Goal: Communication & Community: Answer question/provide support

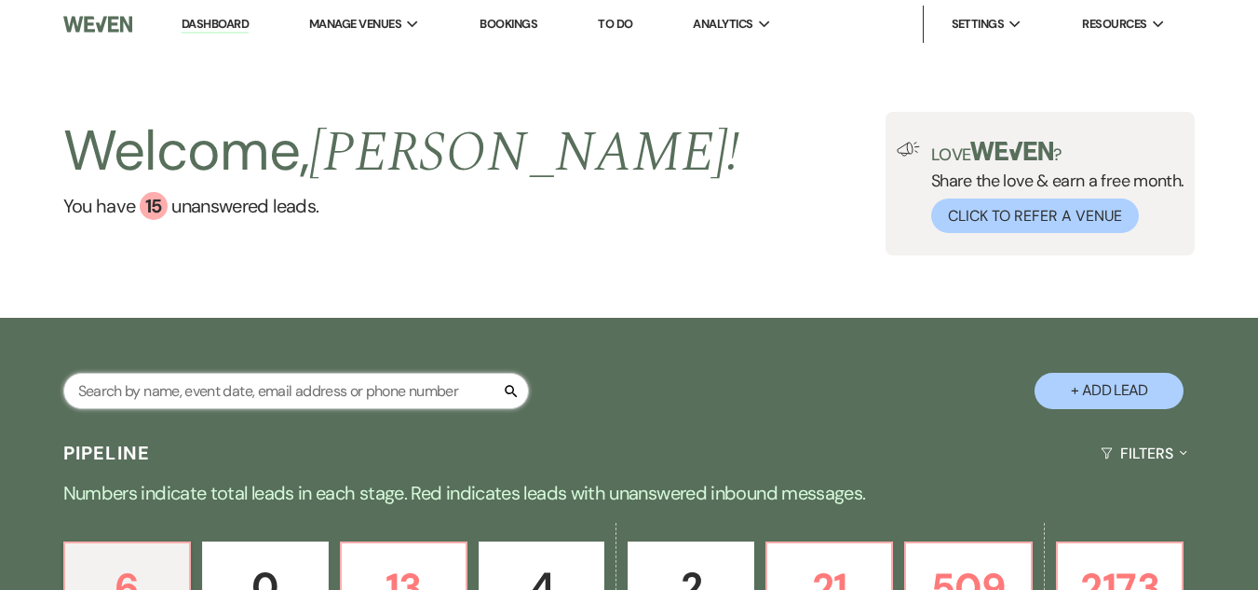
drag, startPoint x: 0, startPoint y: 0, endPoint x: 406, endPoint y: 395, distance: 566.5
click at [406, 395] on input "text" at bounding box center [296, 391] width 466 height 36
type input "lay"
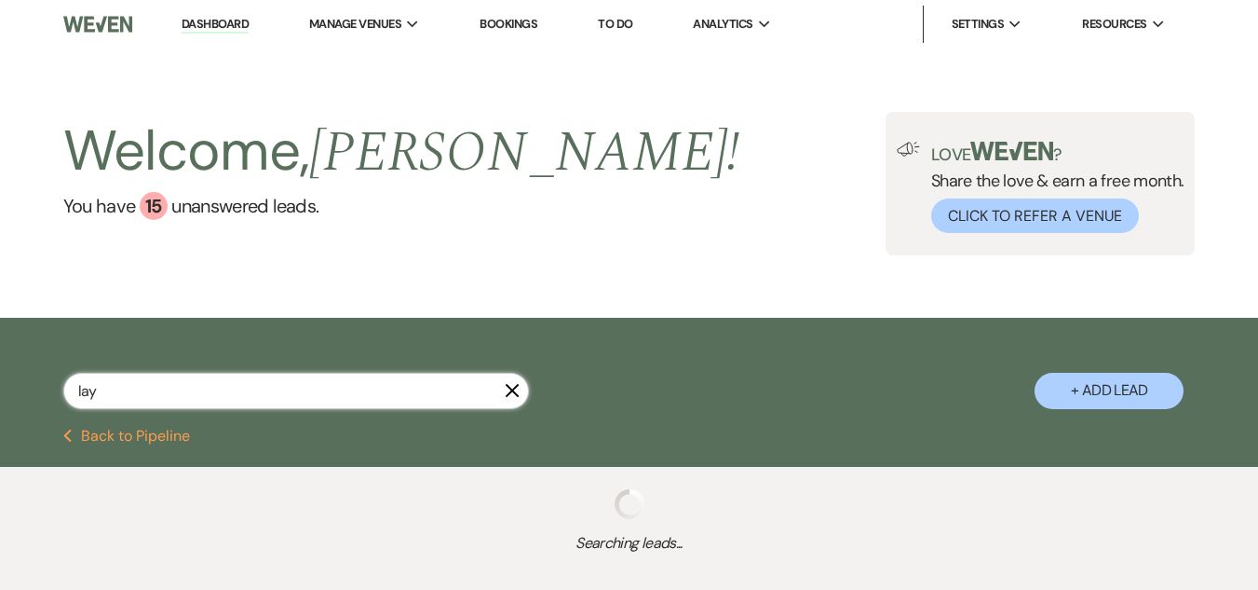
select select "4"
select select "8"
select select "6"
select select "8"
select select "5"
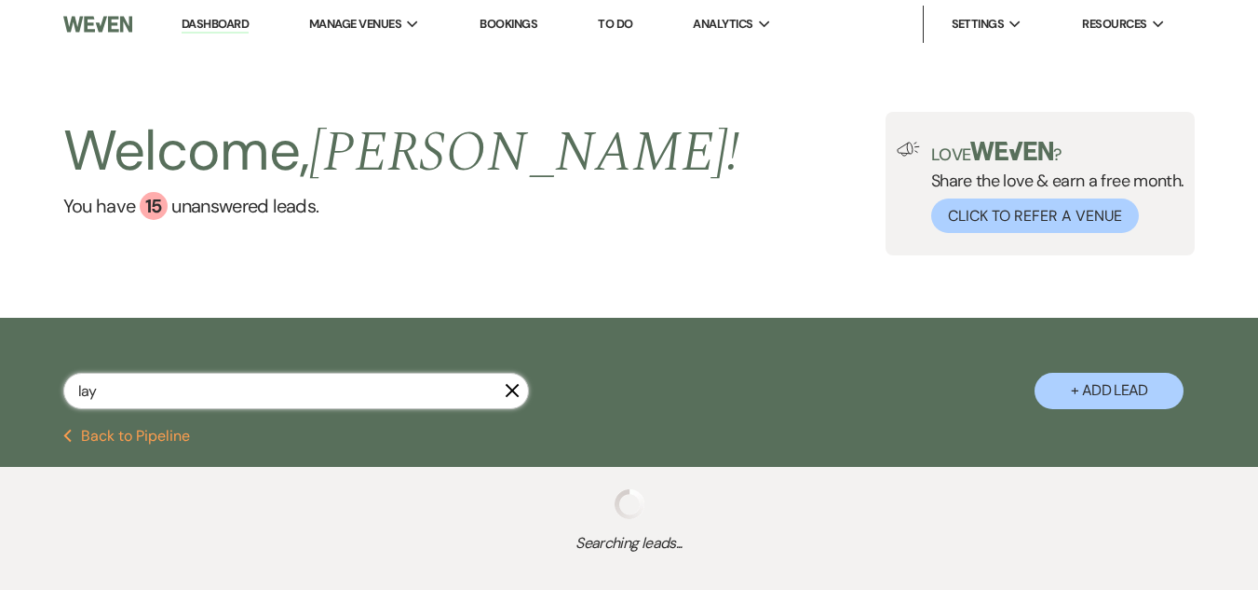
select select "8"
select select "5"
select select "8"
select select "6"
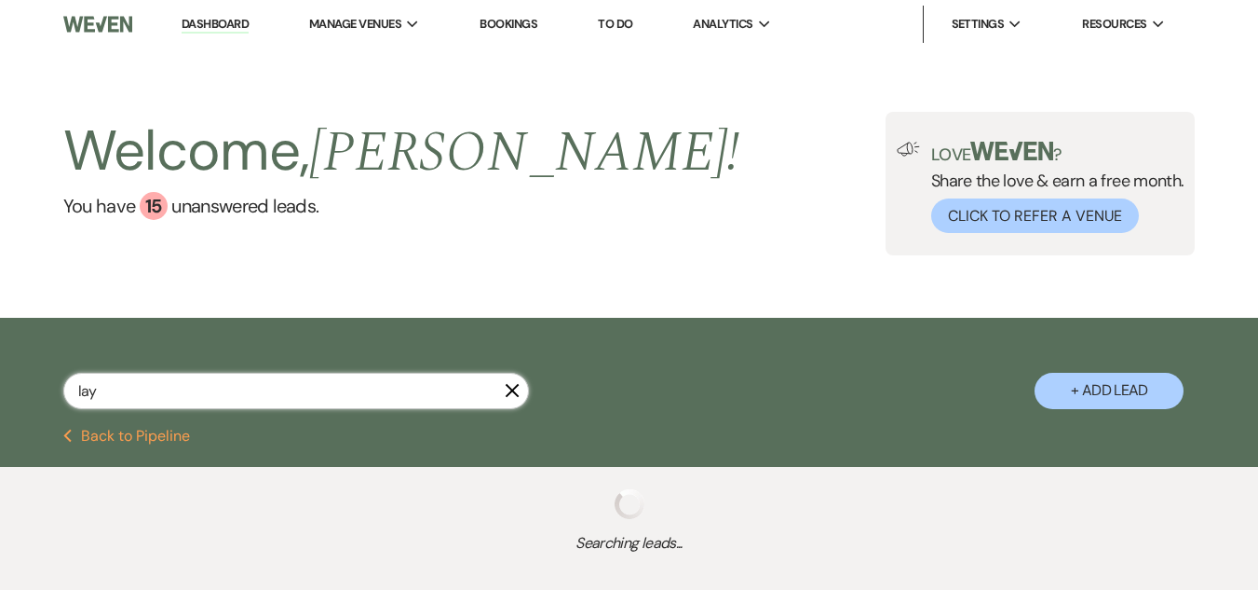
select select "8"
select select "5"
select select "8"
select select "5"
select select "8"
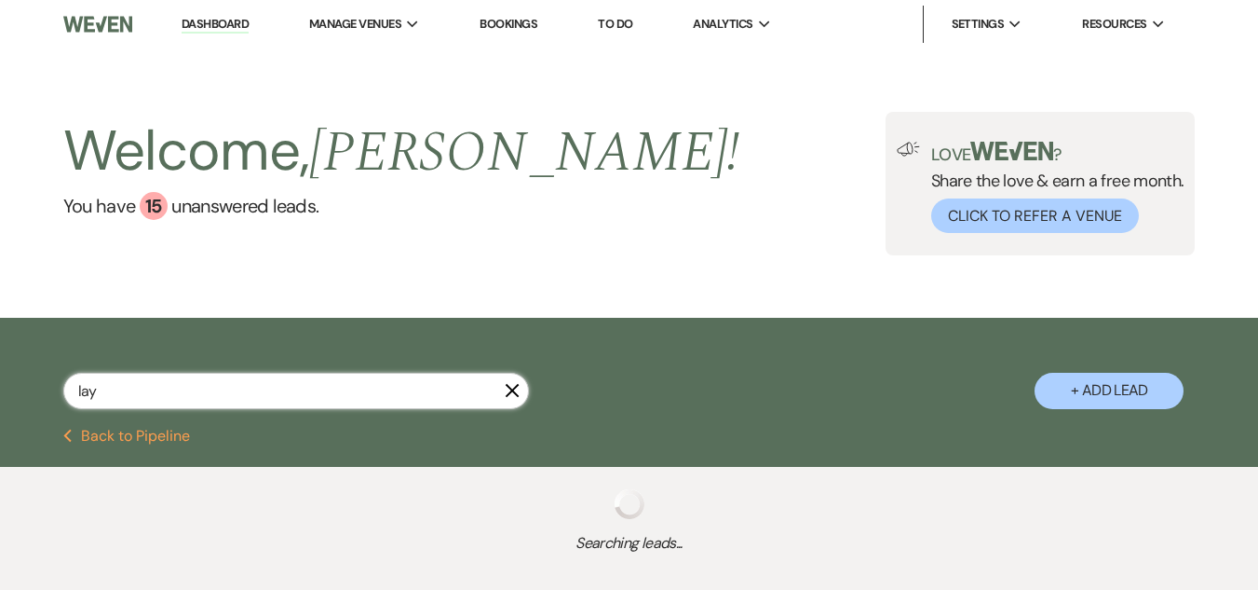
select select "5"
select select "8"
select select "5"
select select "8"
select select "6"
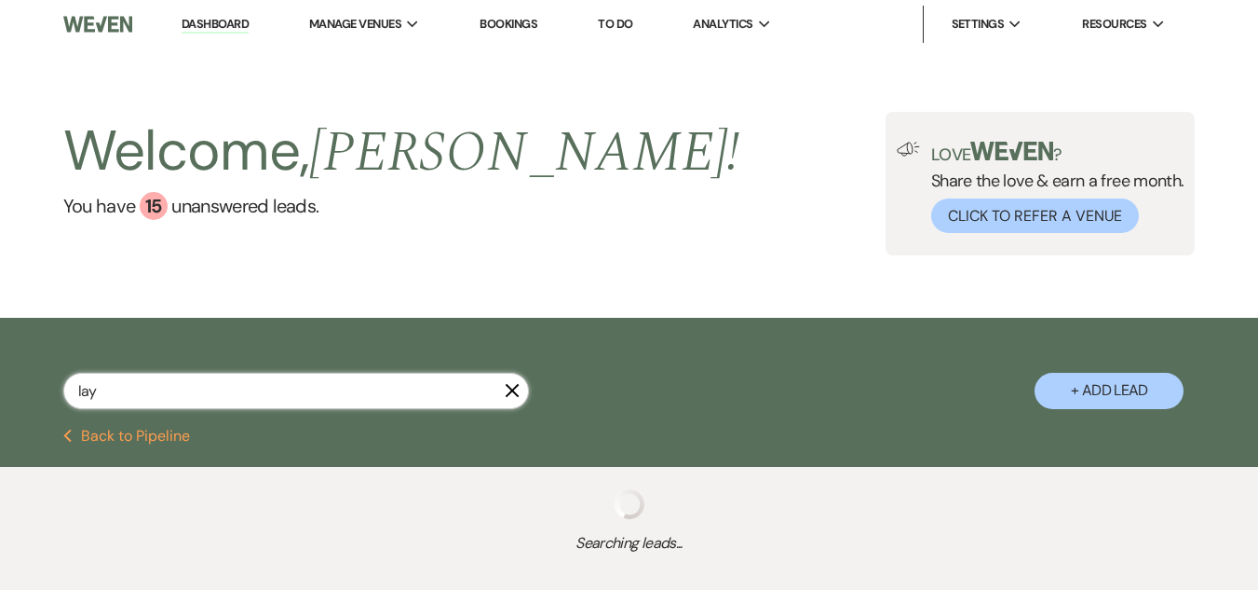
select select "8"
select select "5"
select select "8"
select select "5"
select select "8"
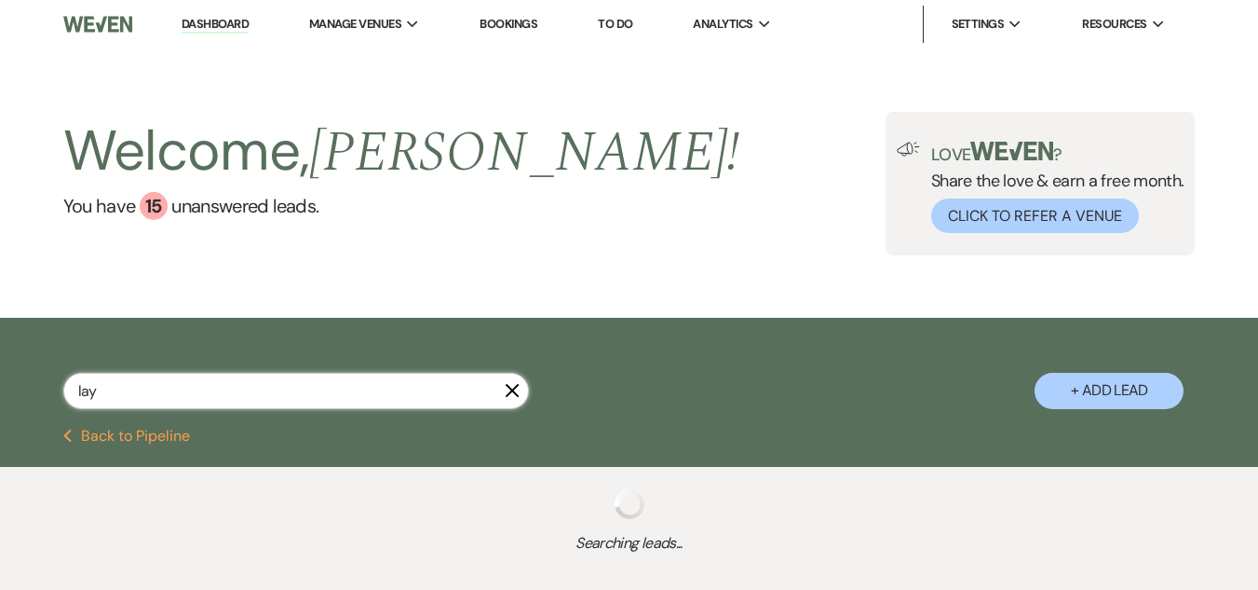
select select "5"
select select "8"
select select "5"
select select "8"
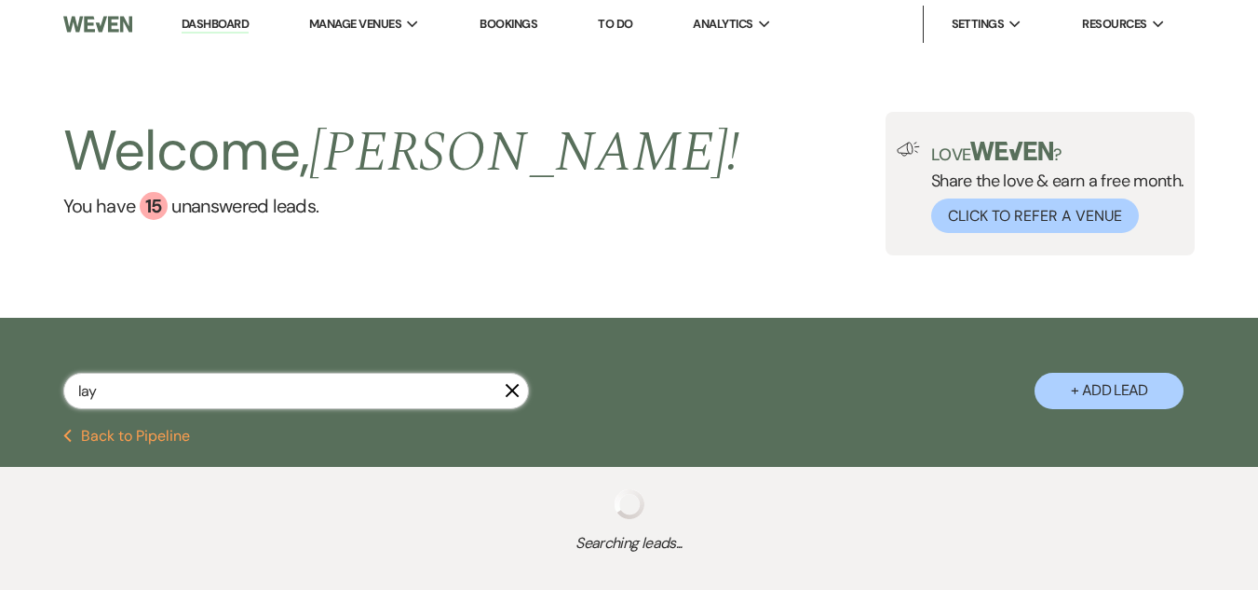
select select "5"
select select "8"
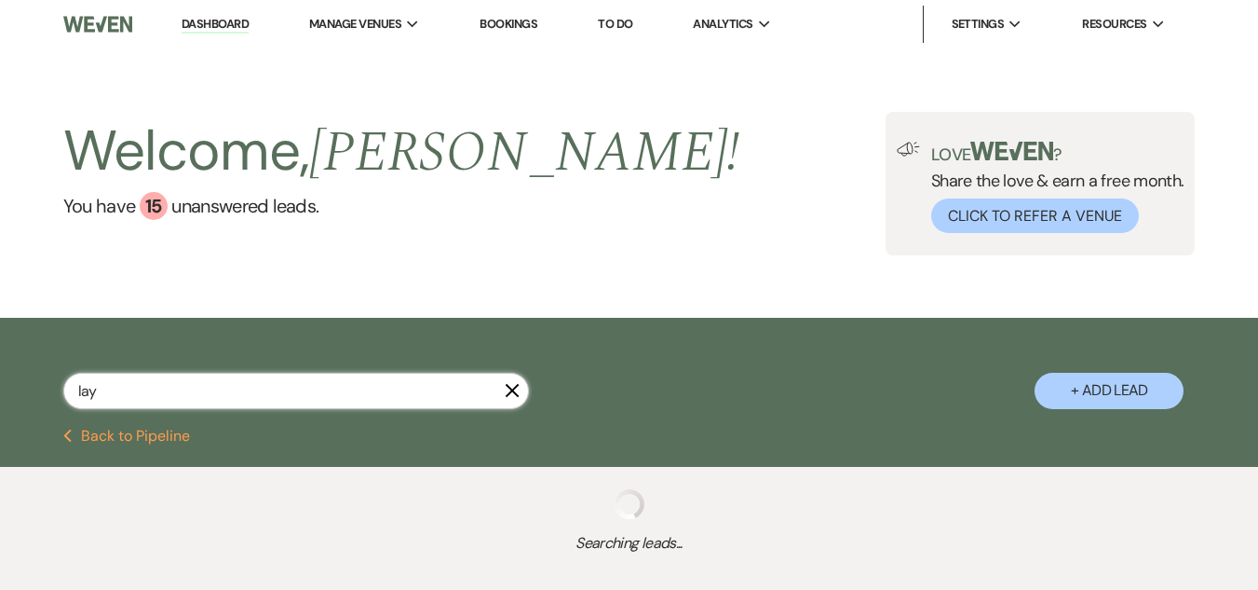
select select "8"
select select "1"
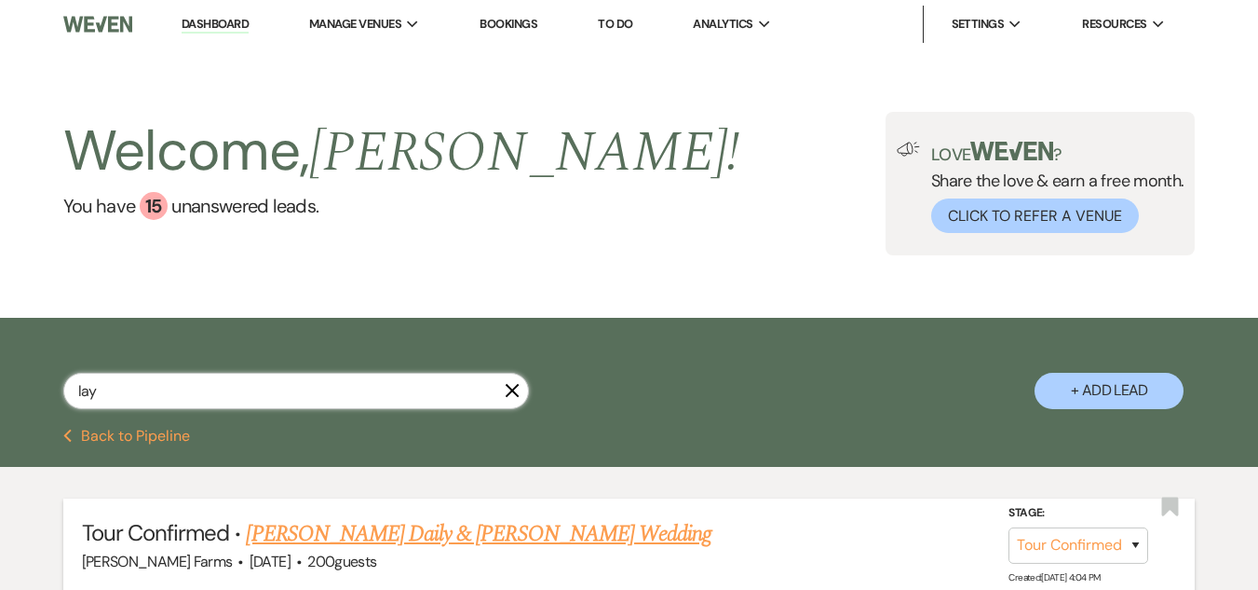
type input "lay"
click at [1086, 552] on select "Inquiry Follow Up Tour Requested Tour Confirmed Toured Proposal Sent Booked Lost" at bounding box center [1079, 545] width 140 height 36
select select "5"
click at [1009, 527] on select "Inquiry Follow Up Tour Requested Tour Confirmed Toured Proposal Sent Booked Lost" at bounding box center [1079, 545] width 140 height 36
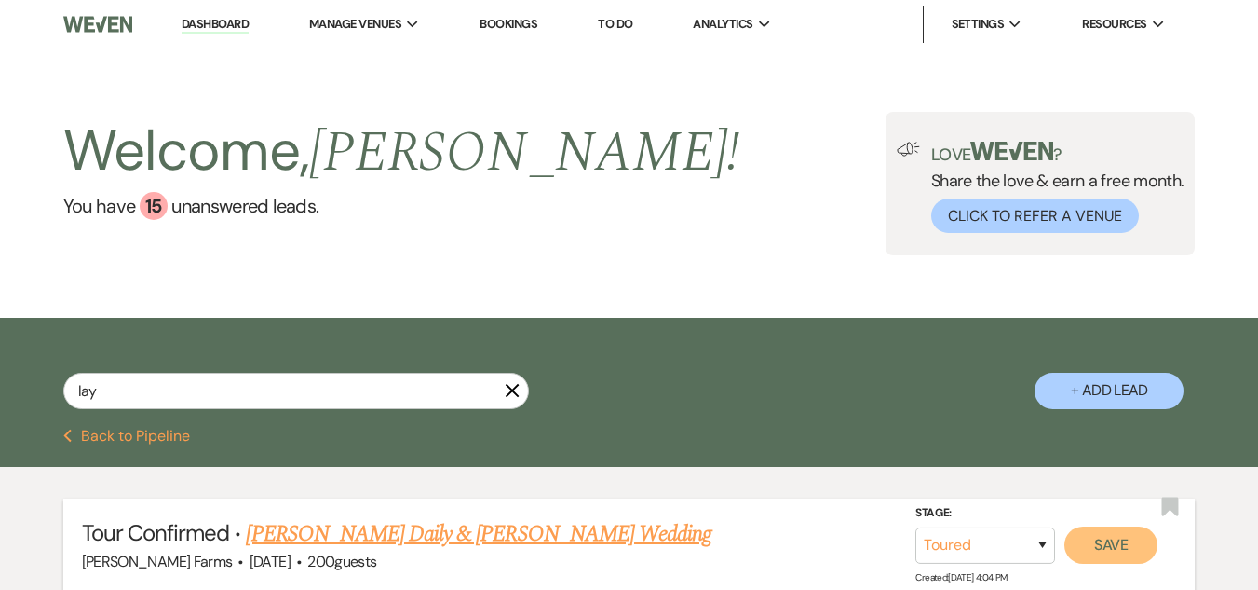
click at [1122, 548] on button "Save" at bounding box center [1111, 544] width 93 height 37
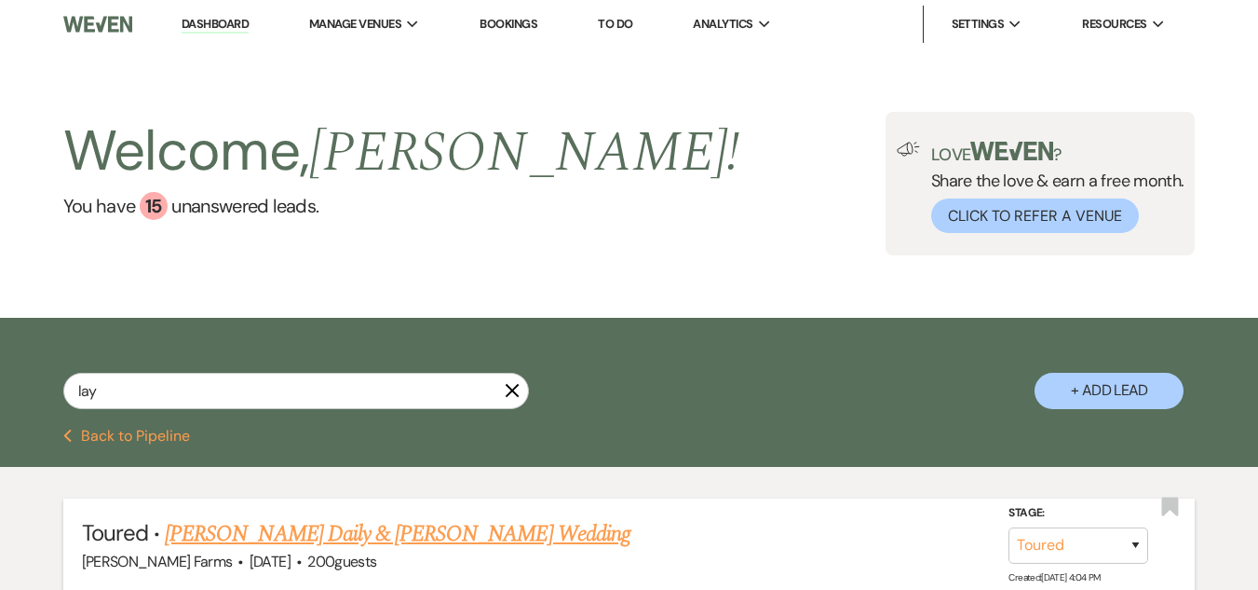
click at [404, 536] on link "[PERSON_NAME] Daily & [PERSON_NAME] Wedding" at bounding box center [398, 534] width 466 height 34
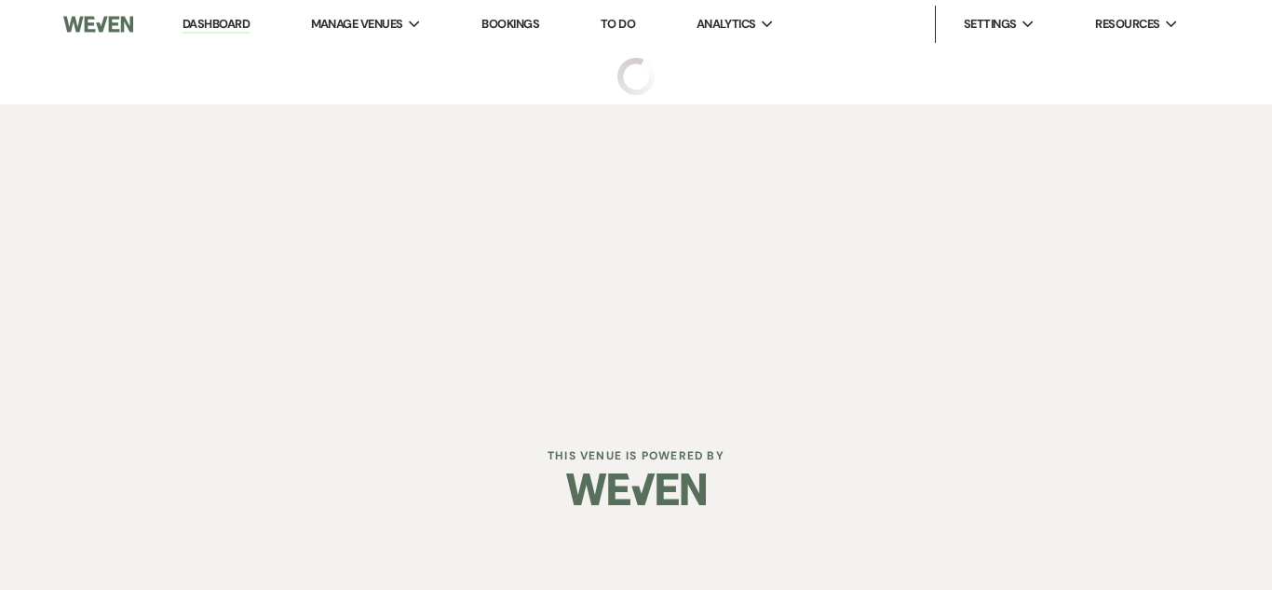
select select "5"
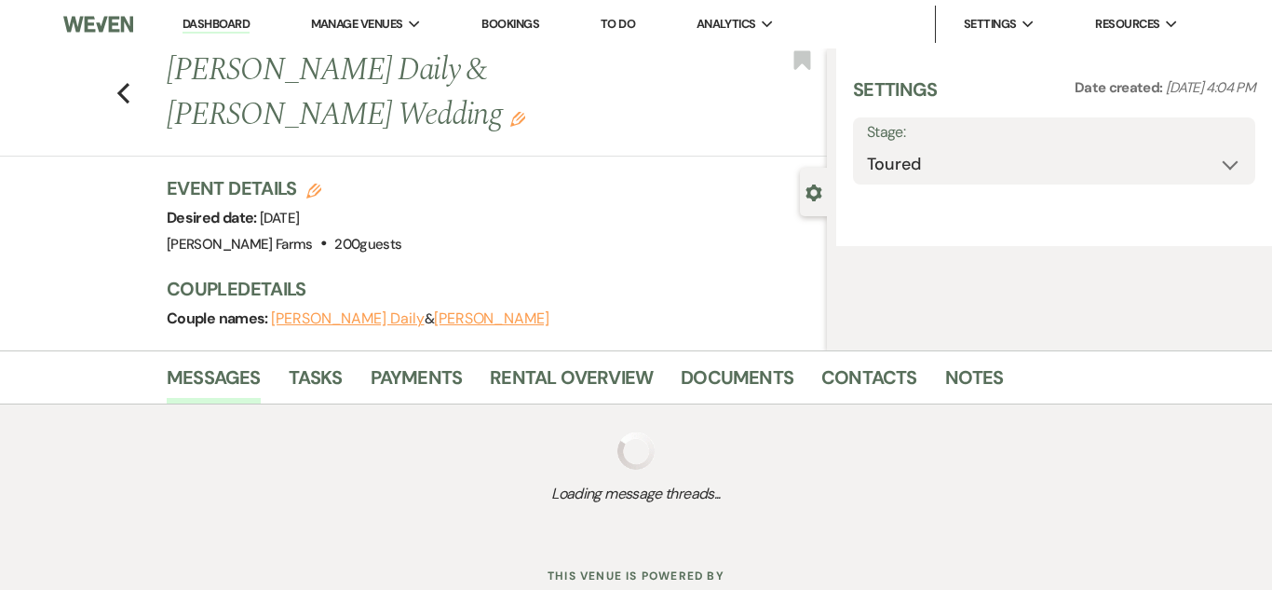
select select "5"
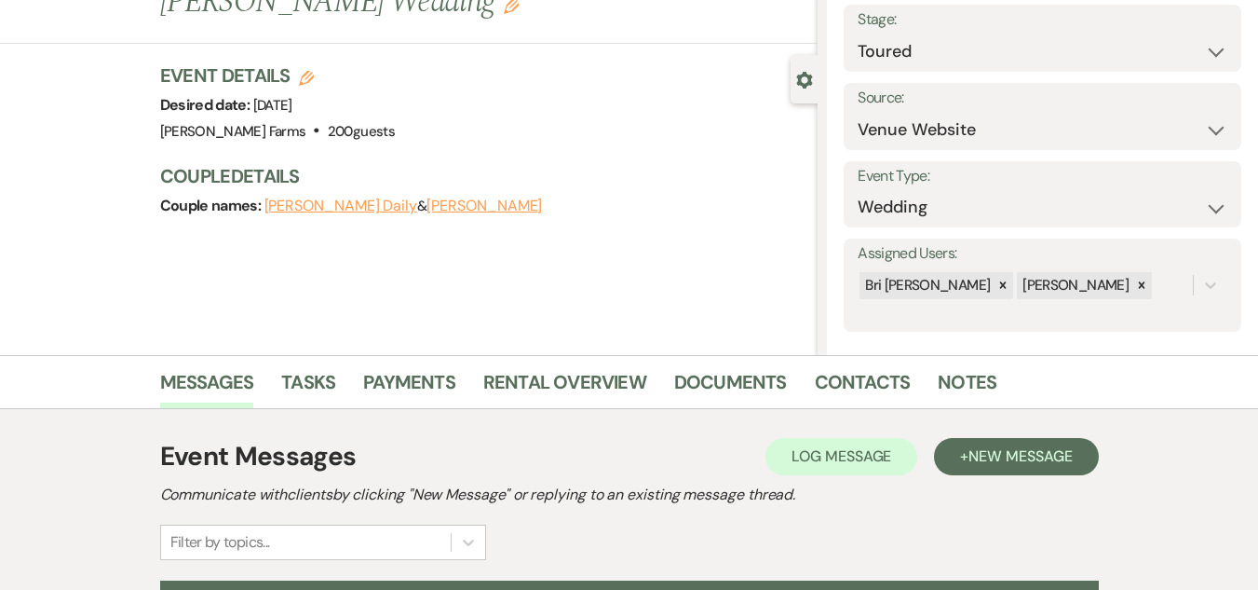
scroll to position [126, 0]
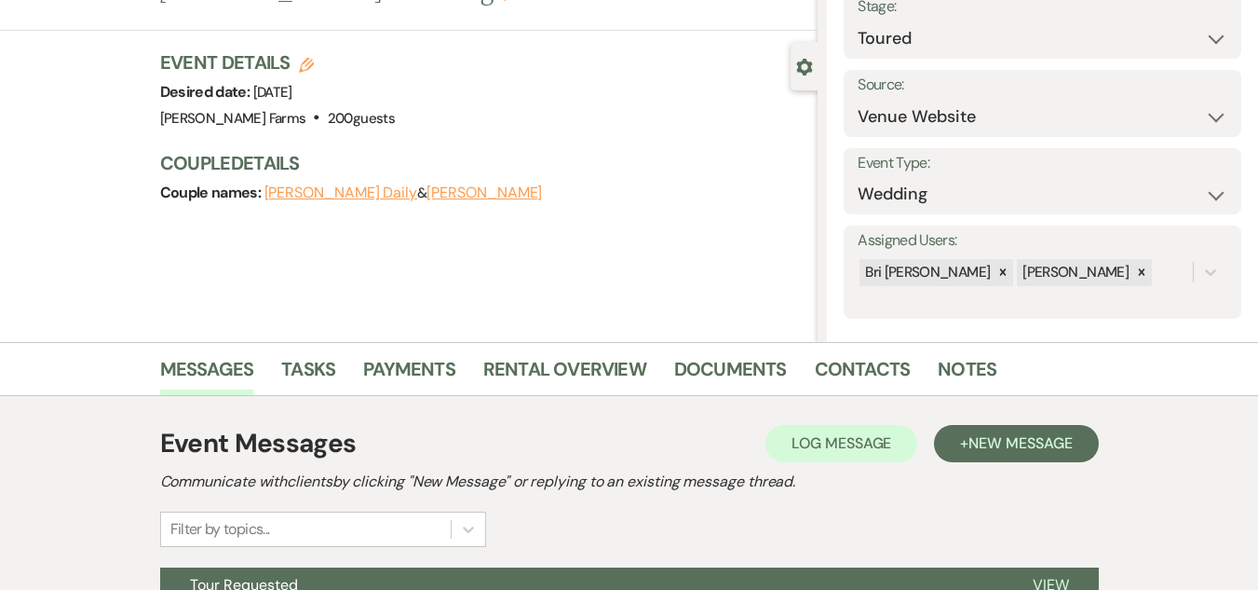
click at [311, 58] on icon "Edit" at bounding box center [306, 65] width 15 height 15
select select "674"
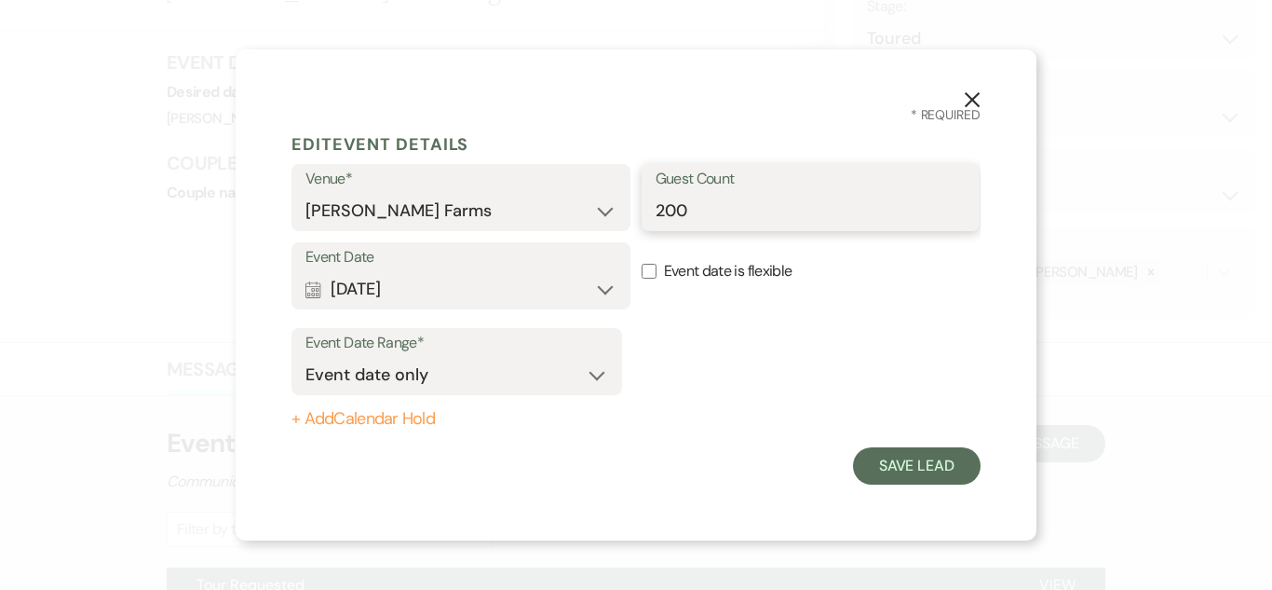
click at [716, 214] on input "200" at bounding box center [811, 211] width 311 height 36
type input "2"
type input "150"
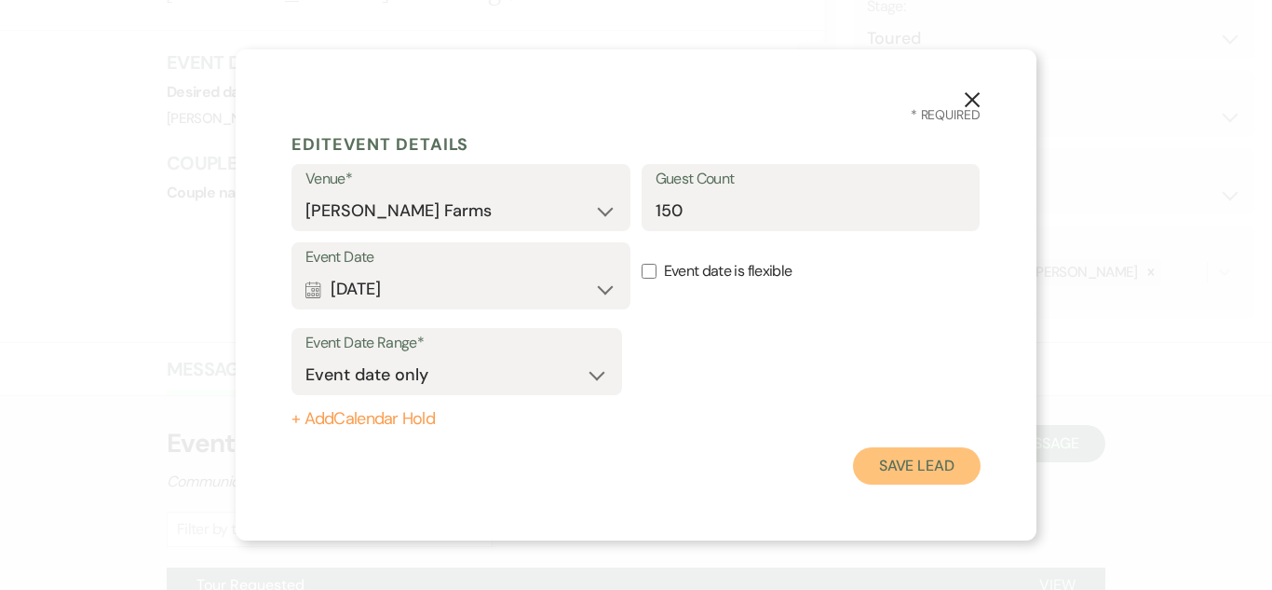
click at [922, 469] on button "Save Lead" at bounding box center [917, 465] width 128 height 37
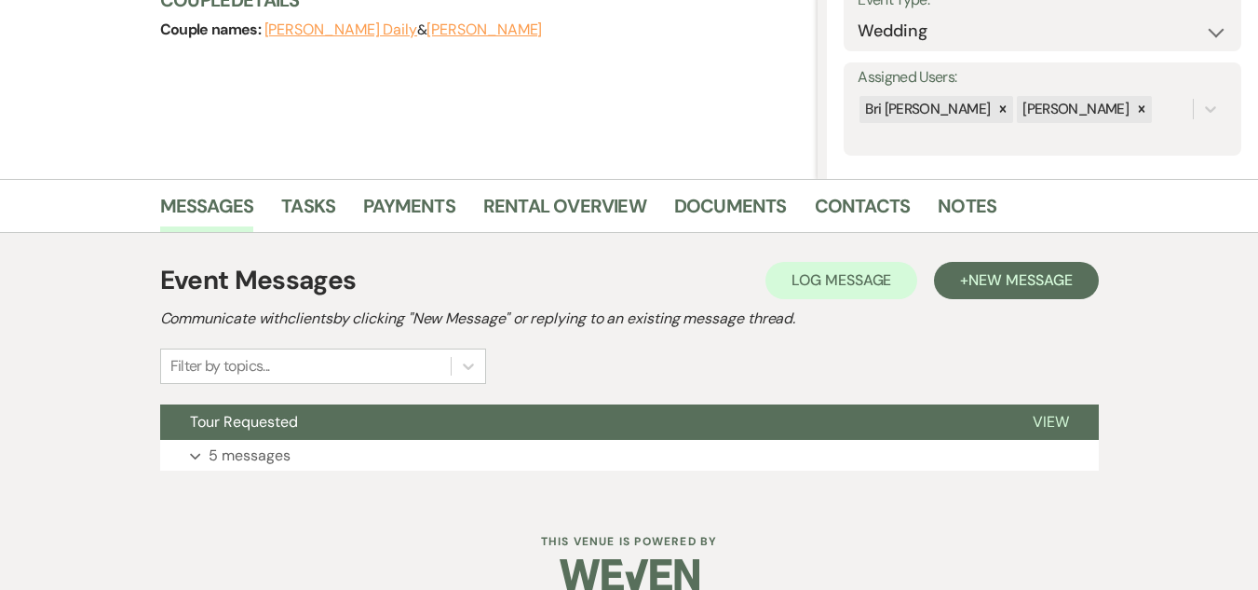
scroll to position [318, 0]
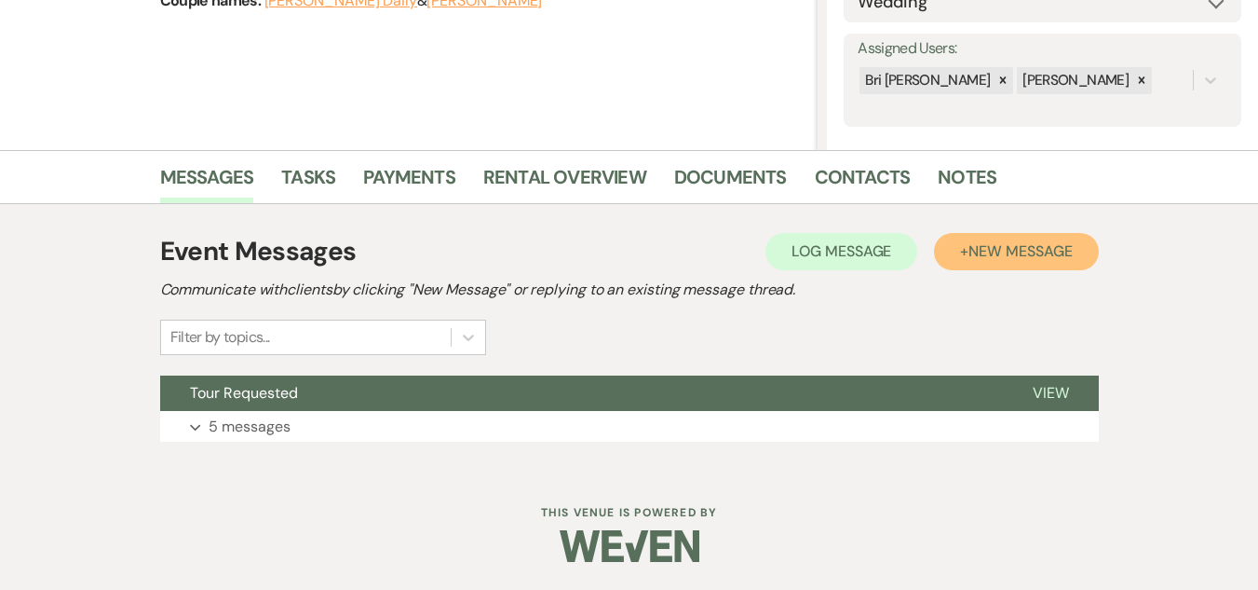
click at [972, 256] on span "New Message" at bounding box center [1020, 251] width 103 height 20
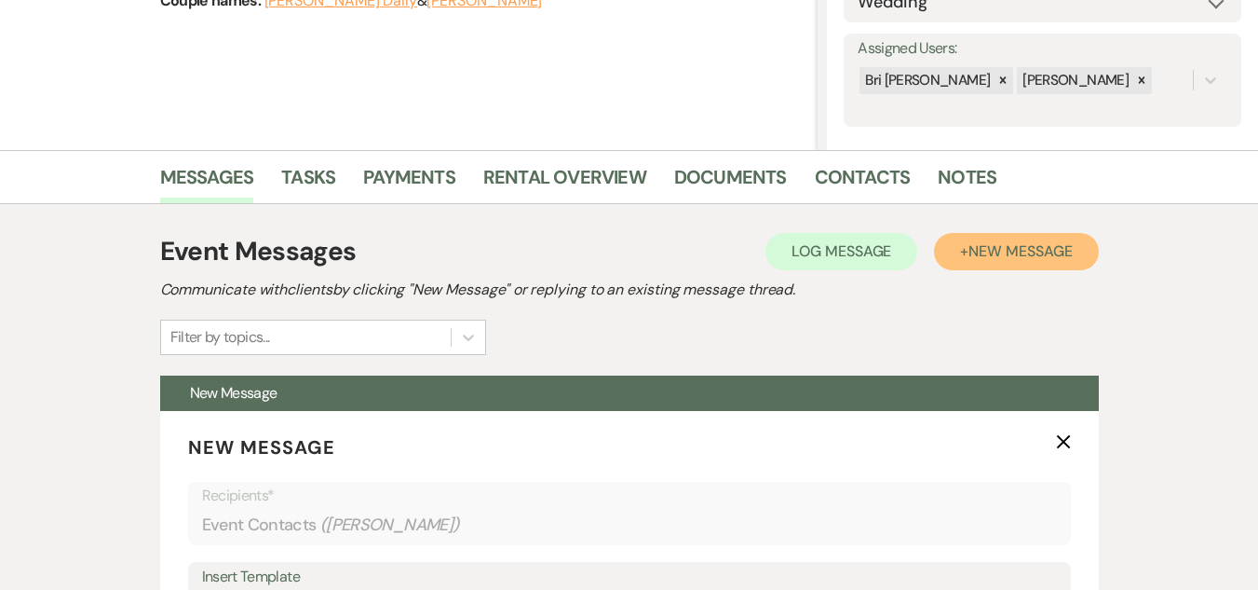
click at [972, 256] on span "New Message" at bounding box center [1020, 251] width 103 height 20
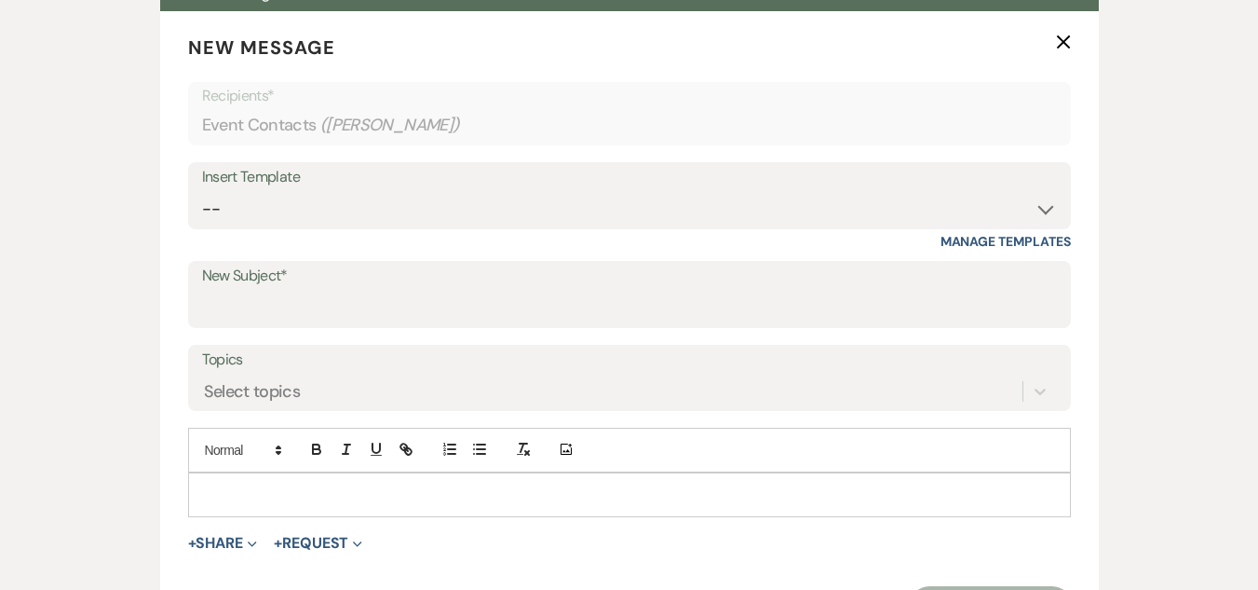
scroll to position [723, 0]
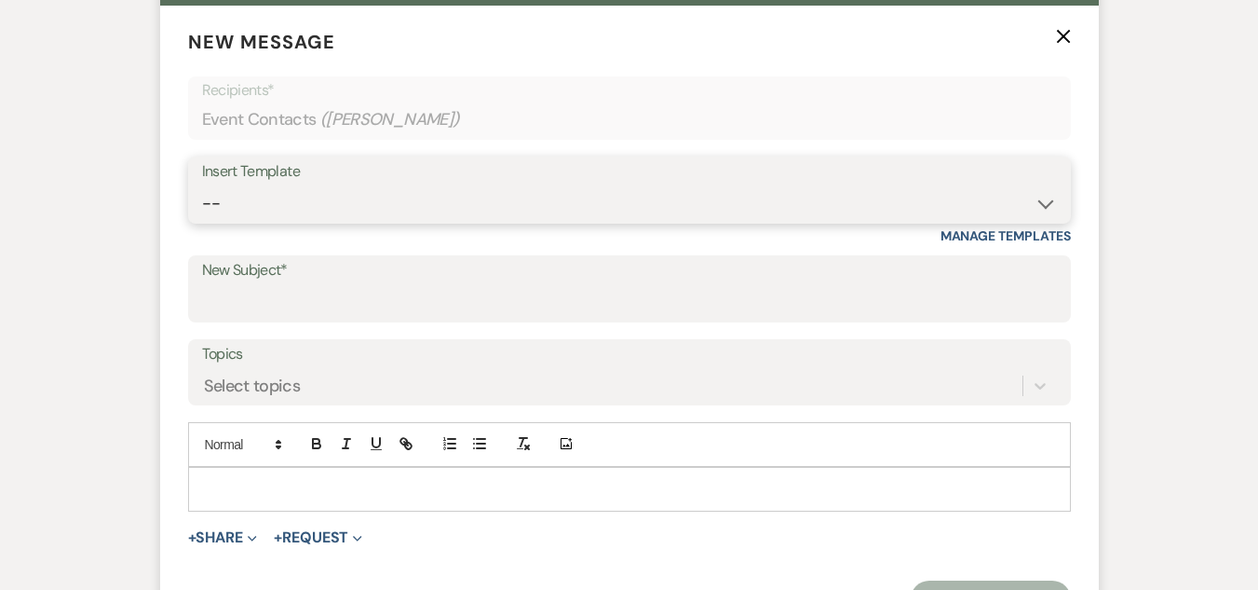
click at [503, 210] on select "-- Tour Request Response Follow Up Contract (Pre-Booked Leads) Weven Planning P…" at bounding box center [629, 203] width 855 height 36
select select "4589"
click at [202, 185] on select "-- Tour Request Response Follow Up Contract (Pre-Booked Leads) Weven Planning P…" at bounding box center [629, 203] width 855 height 36
type input "Quote and More Info from [PERSON_NAME] Farms"
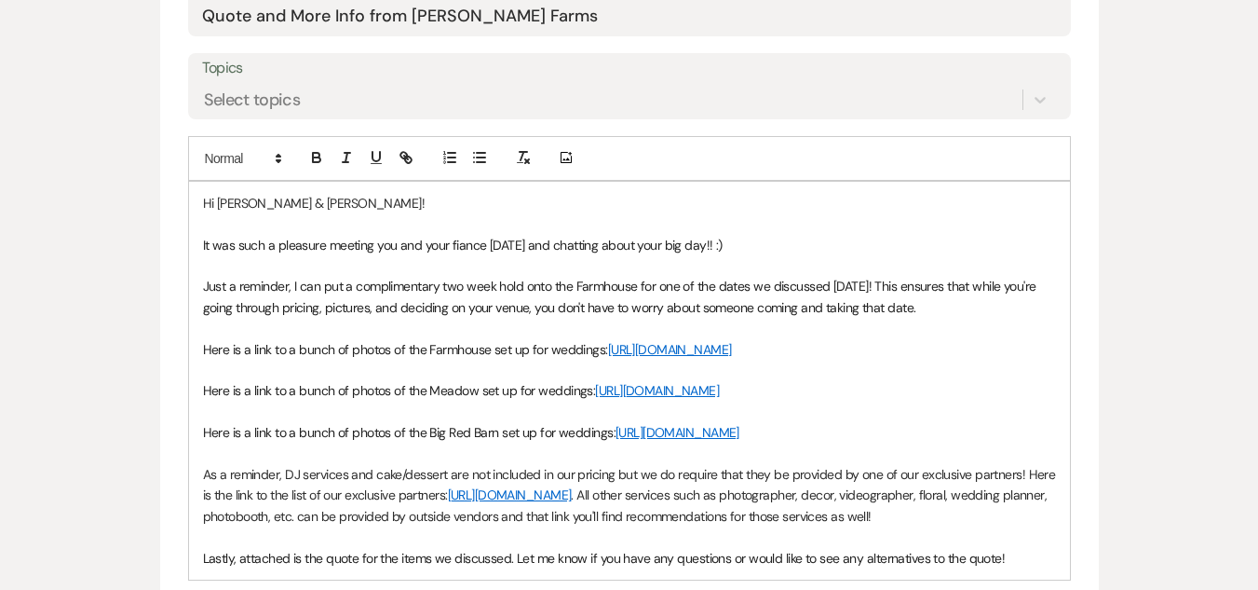
scroll to position [1013, 0]
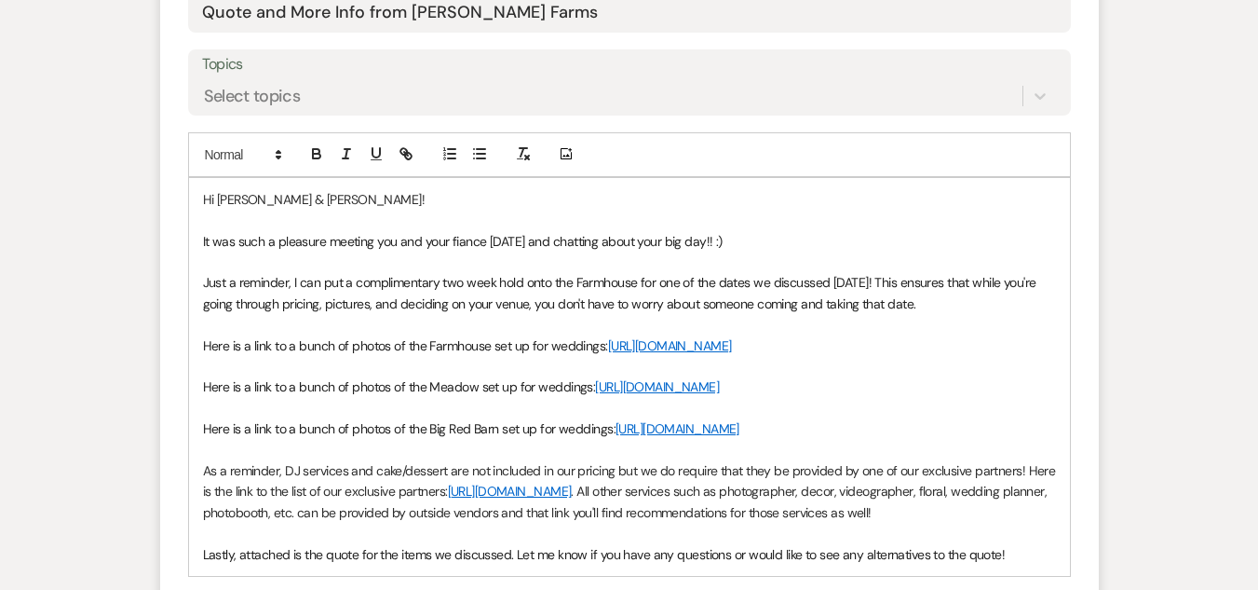
click at [398, 241] on span "It was such a pleasure meeting you and your fiance [DATE] and chatting about yo…" at bounding box center [463, 241] width 520 height 17
click at [576, 280] on span "Just a reminder, I can put a complimentary two week hold onto the Farmhouse for…" at bounding box center [621, 292] width 837 height 37
click at [526, 356] on p "Here is a link to a bunch of photos of the Farmhouse set up for weddings: [URL]…" at bounding box center [629, 345] width 853 height 20
drag, startPoint x: 534, startPoint y: 391, endPoint x: 205, endPoint y: 352, distance: 331.1
click at [205, 352] on p "Here is a link to a bunch of photos of the Farmhouse set up for weddings: [URL]…" at bounding box center [629, 345] width 853 height 20
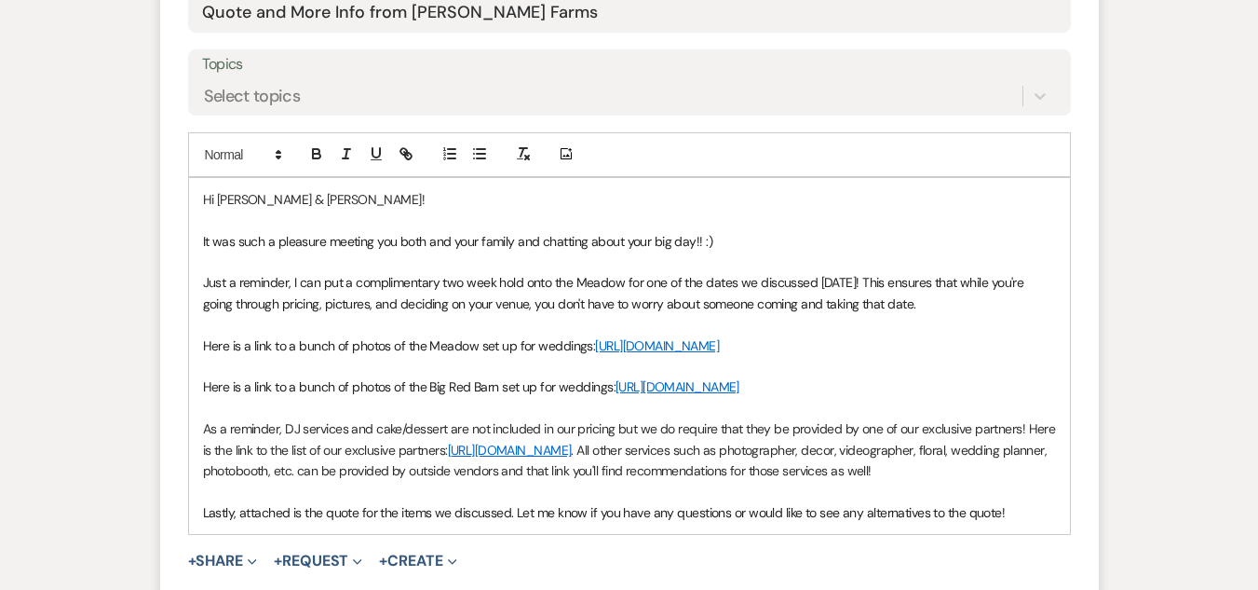
drag, startPoint x: 612, startPoint y: 431, endPoint x: 202, endPoint y: 402, distance: 410.9
drag, startPoint x: 202, startPoint y: 402, endPoint x: 625, endPoint y: 430, distance: 423.8
click at [625, 397] on p "Here is a link to a bunch of photos of the Big Red Barn set up for weddings: [U…" at bounding box center [629, 386] width 853 height 20
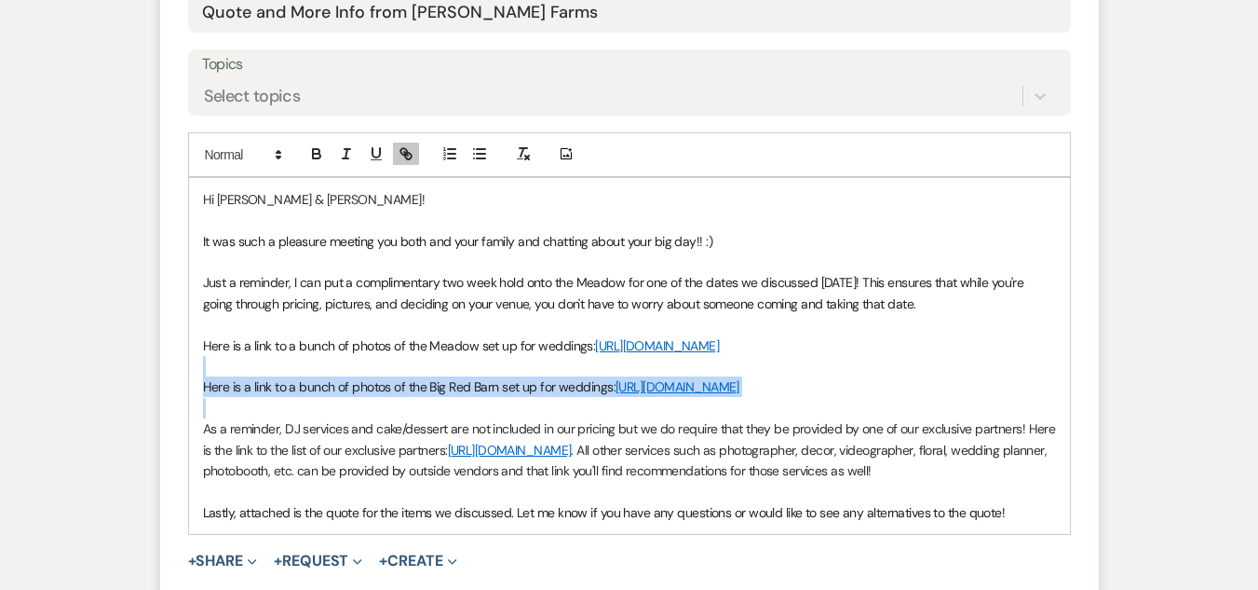
drag, startPoint x: 625, startPoint y: 430, endPoint x: 291, endPoint y: 390, distance: 336.8
click at [291, 390] on div "Hi [PERSON_NAME] & [PERSON_NAME]! It was such a pleasure meeting you both and y…" at bounding box center [629, 356] width 881 height 356
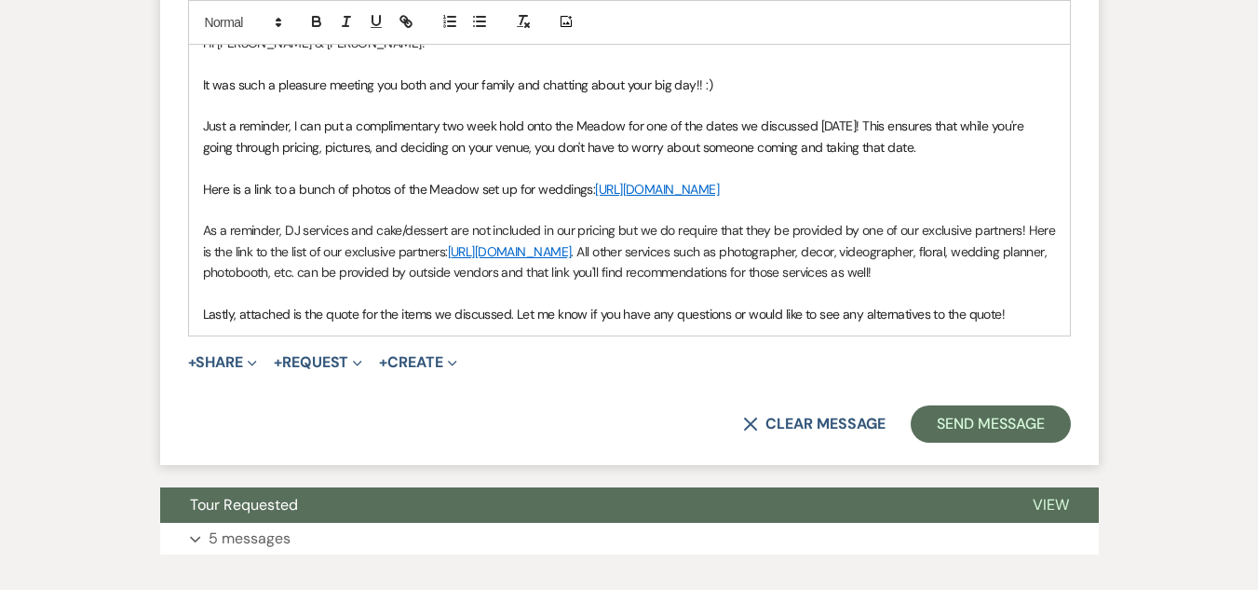
scroll to position [1082, 0]
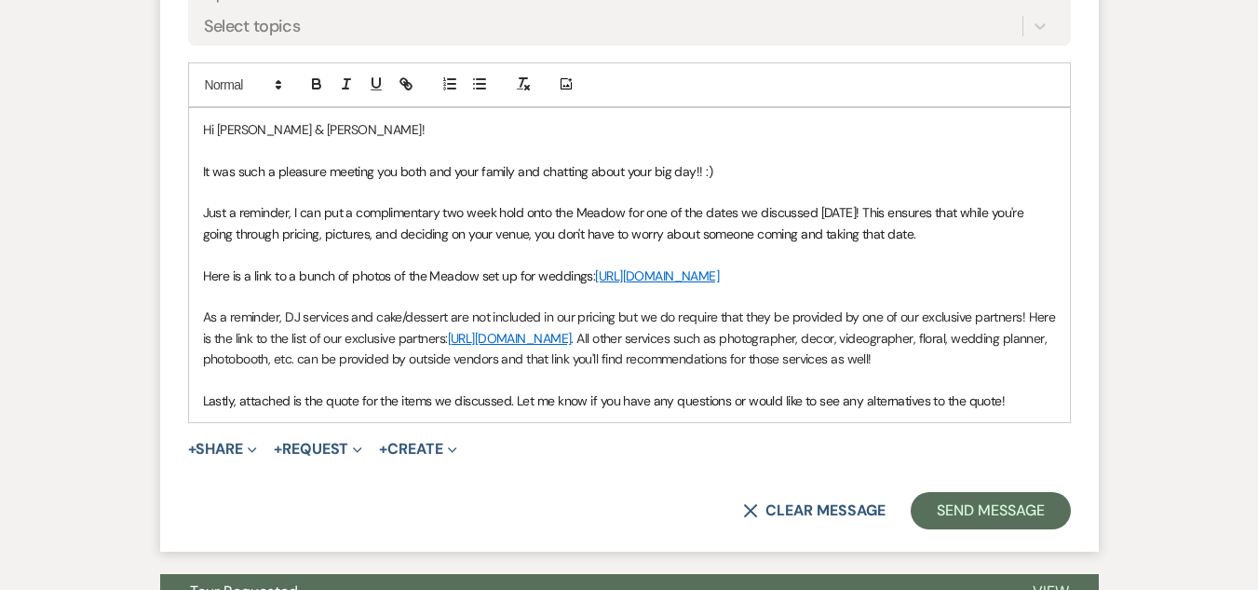
click at [260, 369] on p "As a reminder, DJ services and cake/dessert are not included in our pricing but…" at bounding box center [629, 337] width 853 height 62
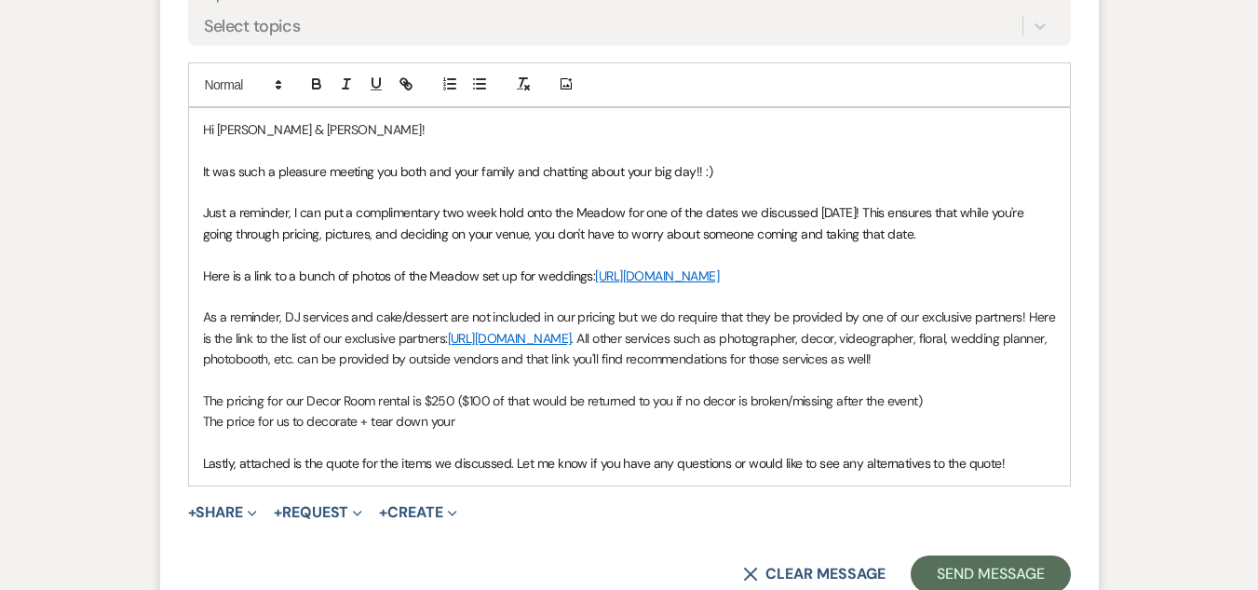
click at [358, 431] on p "The price for us to decorate + tear down your" at bounding box center [629, 421] width 853 height 20
click at [506, 431] on p "The price for us to decorate for you + tear down your" at bounding box center [629, 421] width 853 height 20
click at [257, 518] on icon "Expand" at bounding box center [252, 513] width 9 height 9
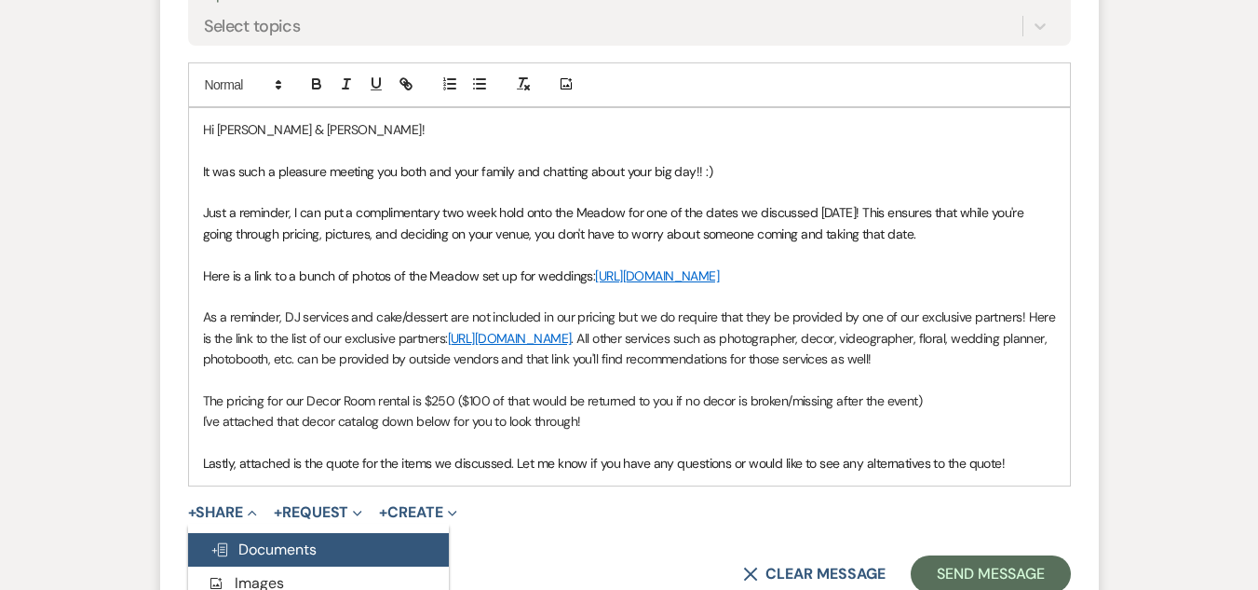
click at [267, 559] on span "Doc Upload Documents" at bounding box center [264, 549] width 106 height 20
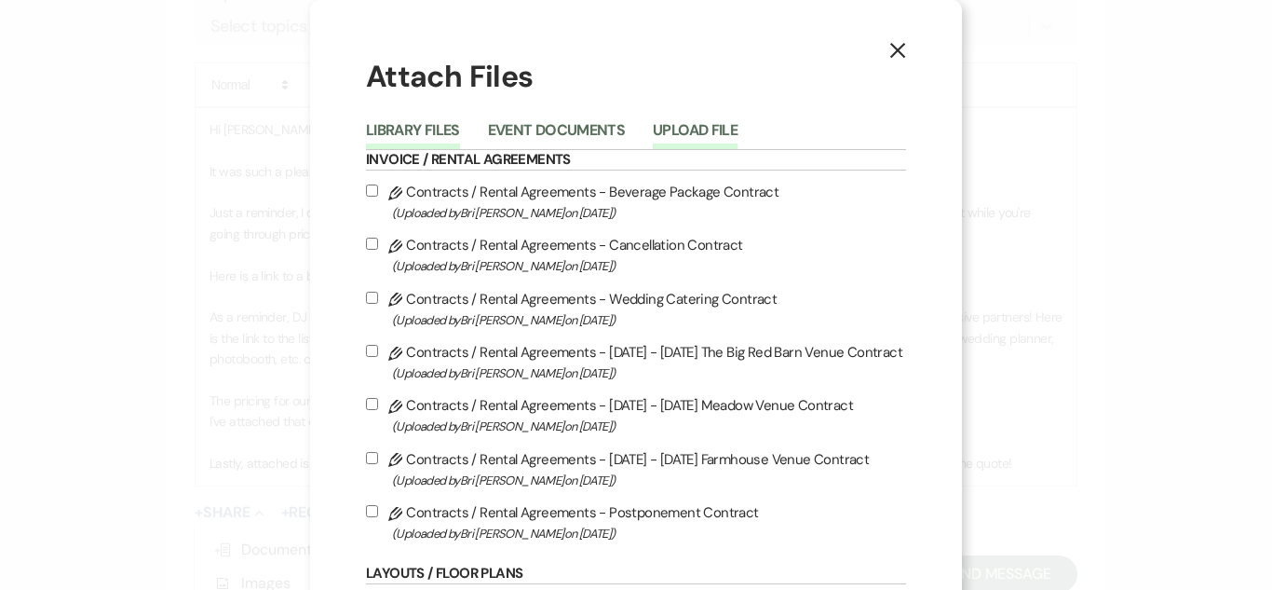
click at [714, 123] on button "Upload File" at bounding box center [695, 136] width 85 height 26
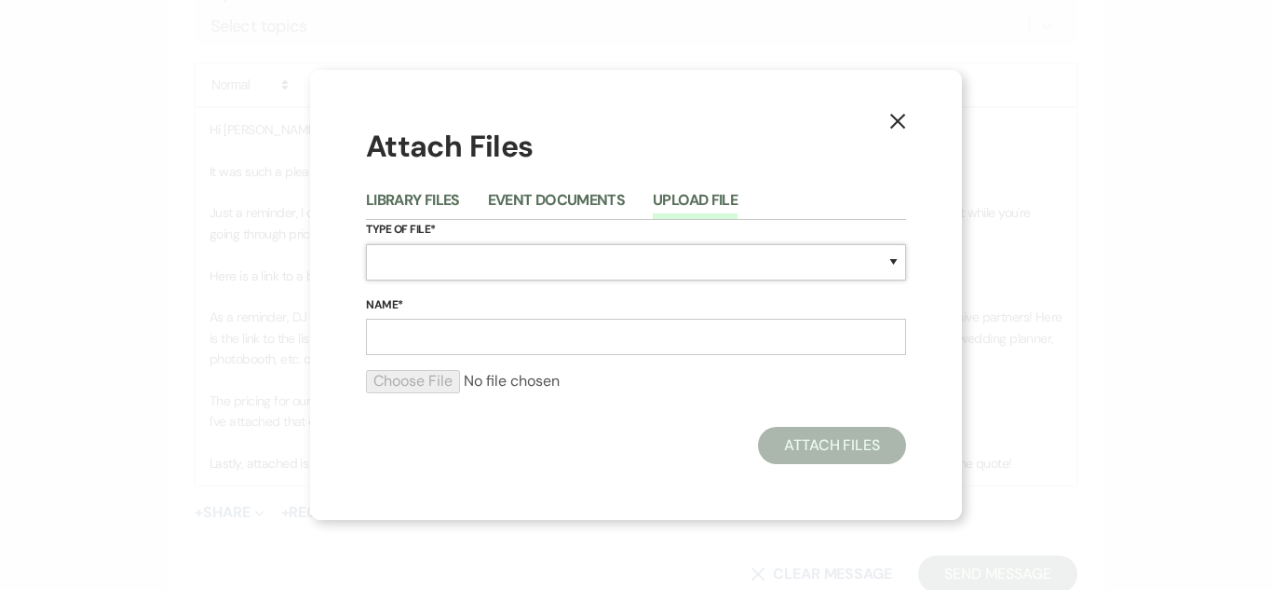
click at [470, 255] on select "Special Event Insurance Vendor Certificate of Insurance Contracts / Rental Agre…" at bounding box center [636, 262] width 540 height 36
select select "57"
click at [366, 244] on select "Special Event Insurance Vendor Certificate of Insurance Contracts / Rental Agre…" at bounding box center [636, 262] width 540 height 36
click at [462, 339] on input "Name*" at bounding box center [636, 337] width 540 height 36
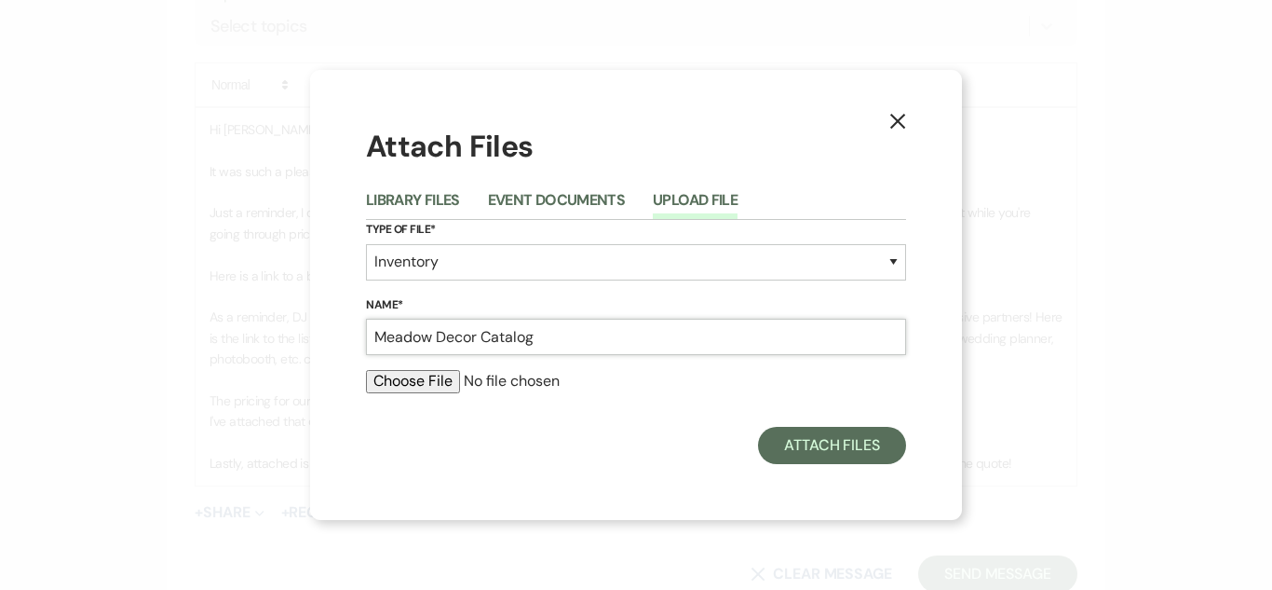
type input "Meadow Decor Catalog"
click at [426, 380] on input "file" at bounding box center [636, 381] width 540 height 22
type input "C:\fakepath\Meadow Decor Inventory (1).pdf"
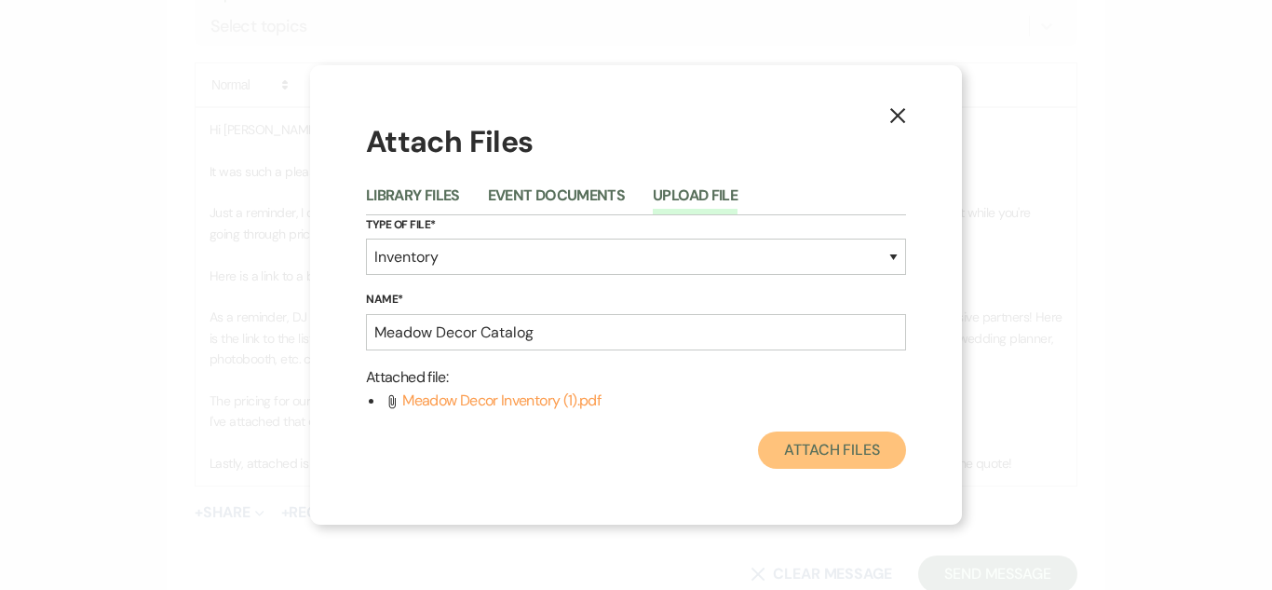
click at [816, 445] on button "Attach Files" at bounding box center [832, 449] width 148 height 37
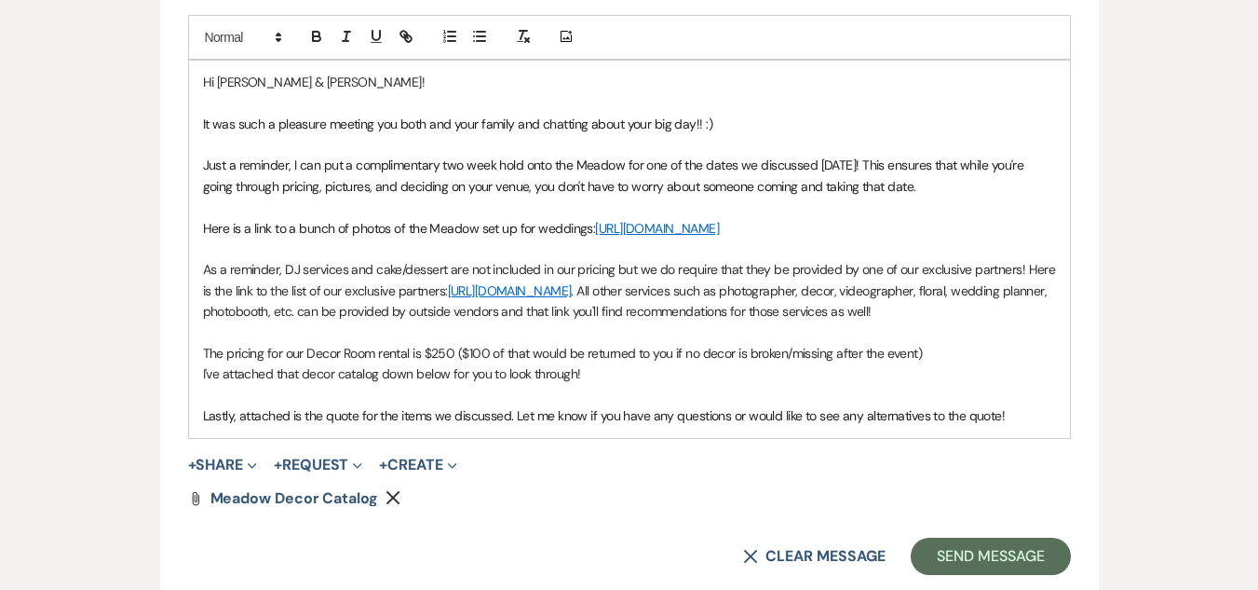
scroll to position [1133, 0]
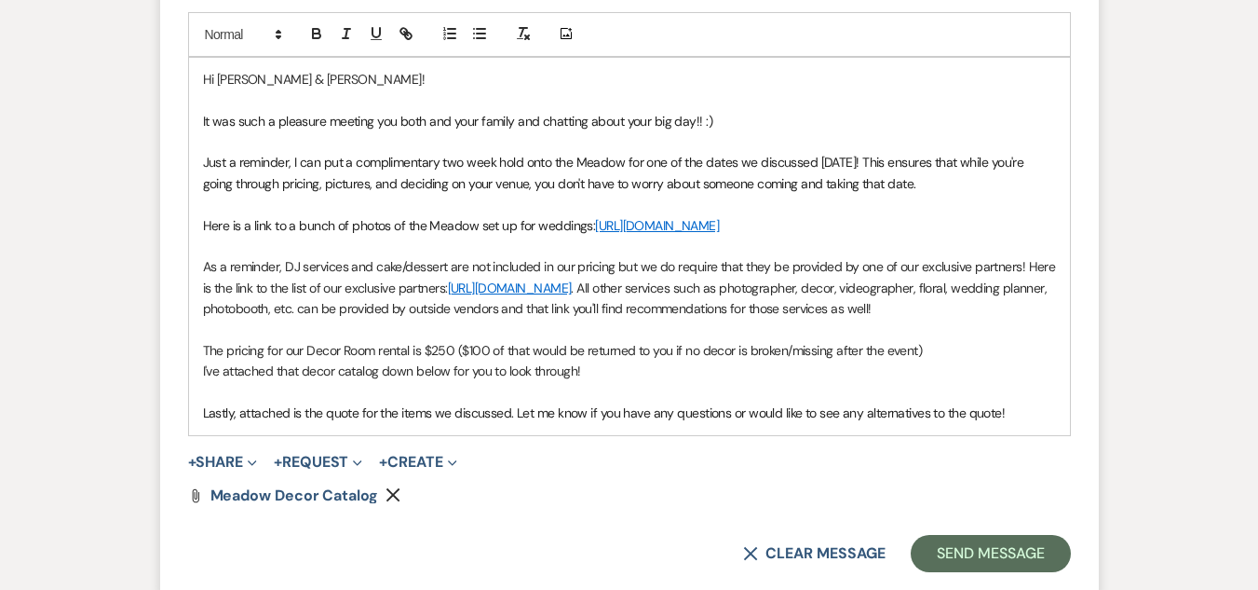
click at [598, 381] on p "I've attached that decor catalog down below for you to look through!" at bounding box center [629, 370] width 853 height 20
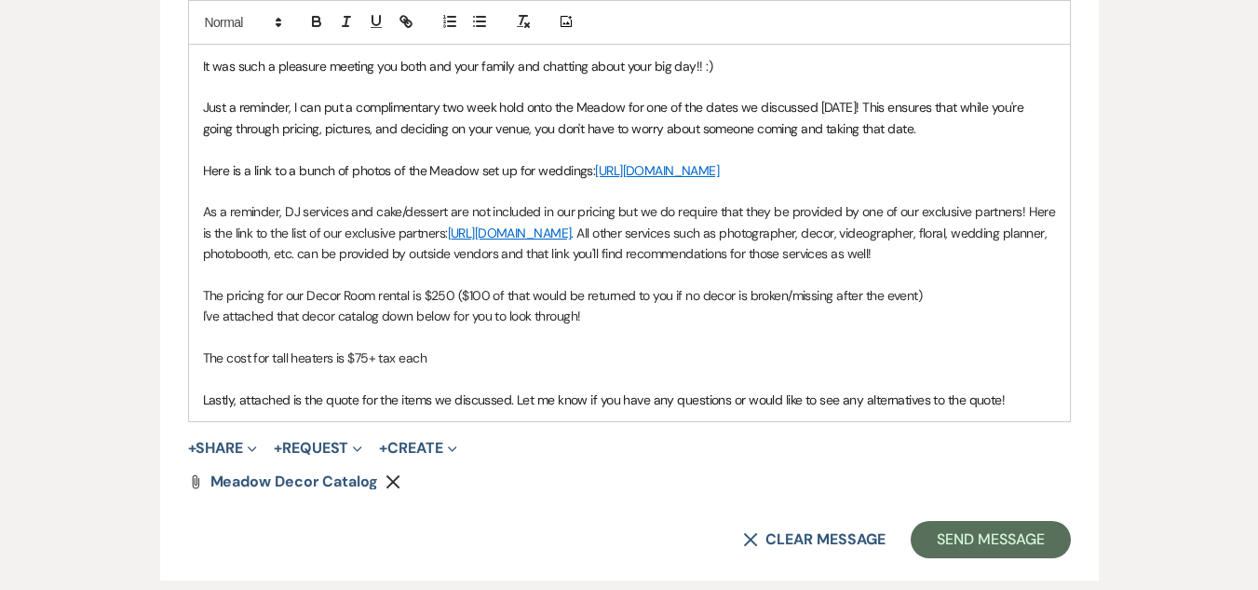
scroll to position [1191, 0]
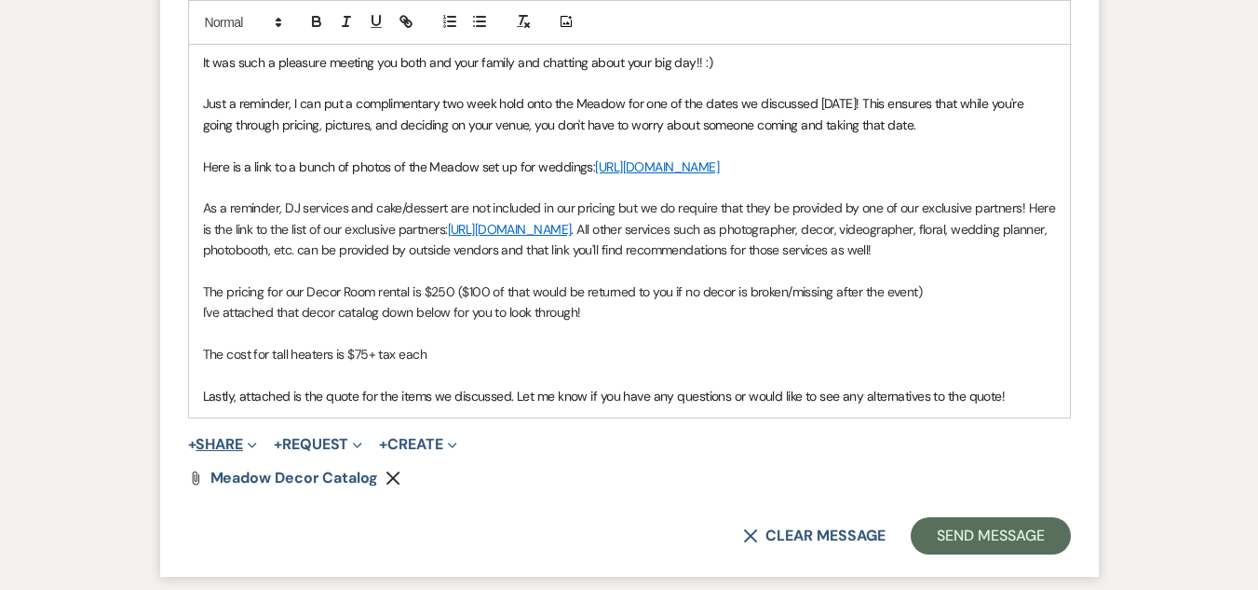
click at [244, 452] on button "+ Share Expand" at bounding box center [223, 444] width 70 height 15
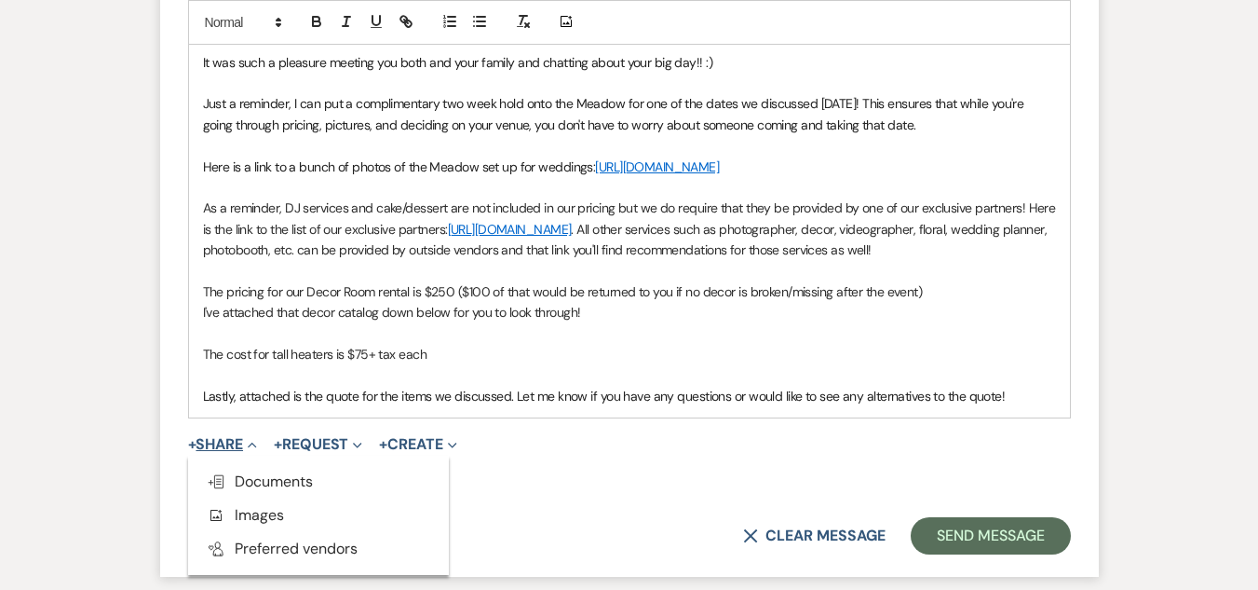
click at [244, 452] on button "+ Share Collapse" at bounding box center [223, 444] width 70 height 15
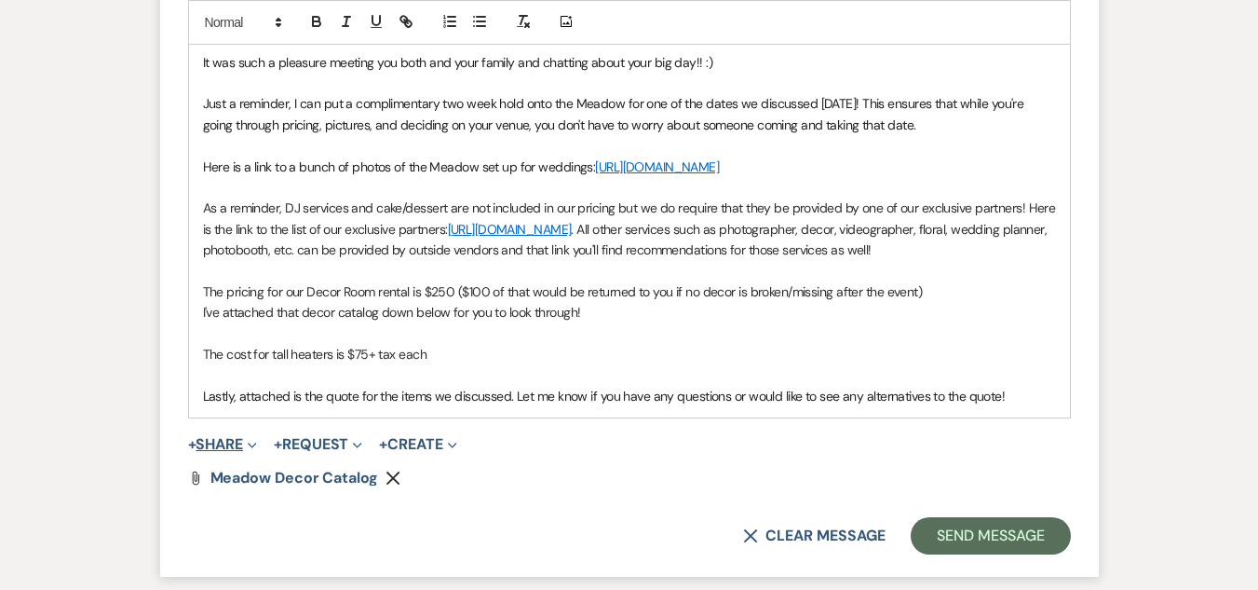
click at [246, 452] on button "+ Share Expand" at bounding box center [223, 444] width 70 height 15
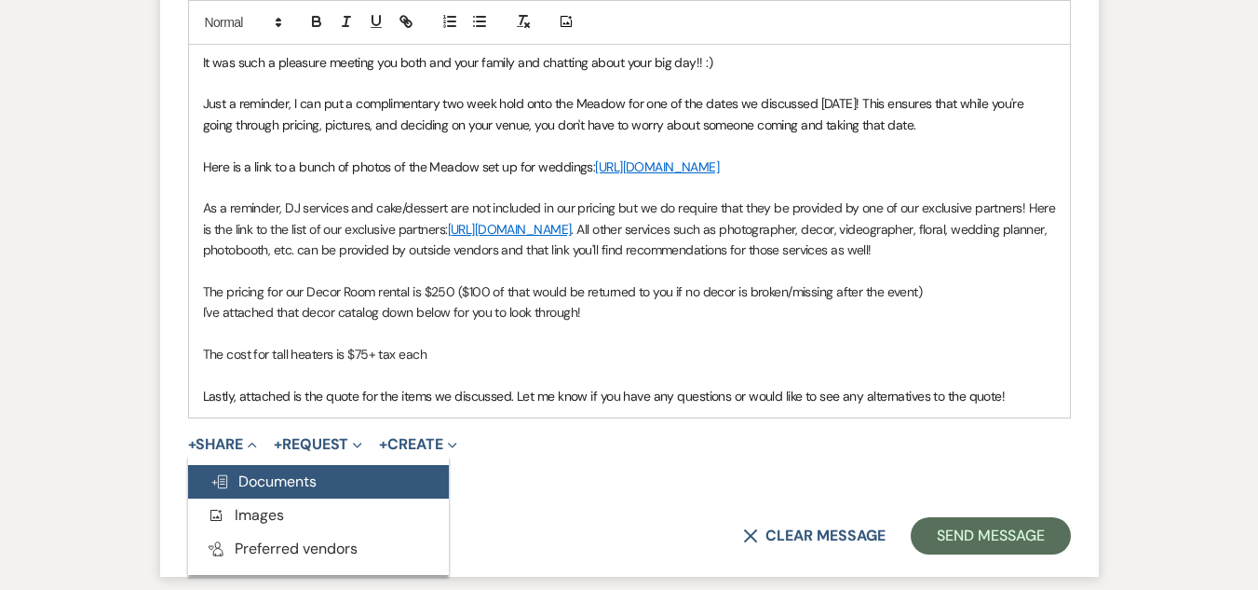
click at [271, 491] on span "Doc Upload Documents" at bounding box center [264, 481] width 106 height 20
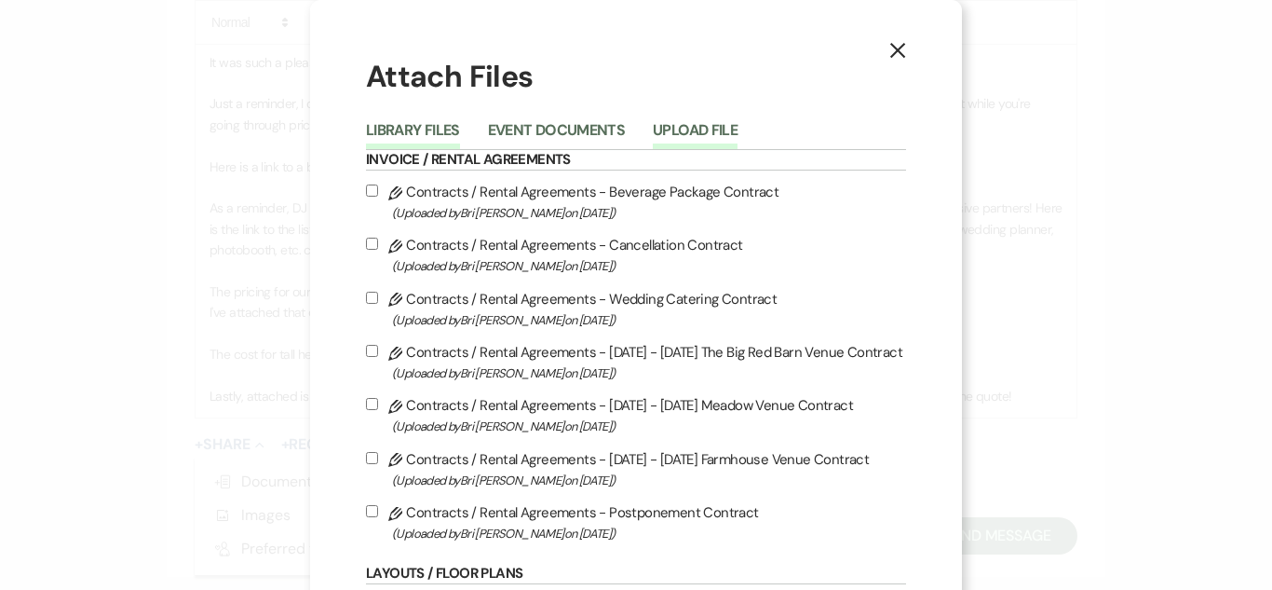
click at [693, 123] on button "Upload File" at bounding box center [695, 136] width 85 height 26
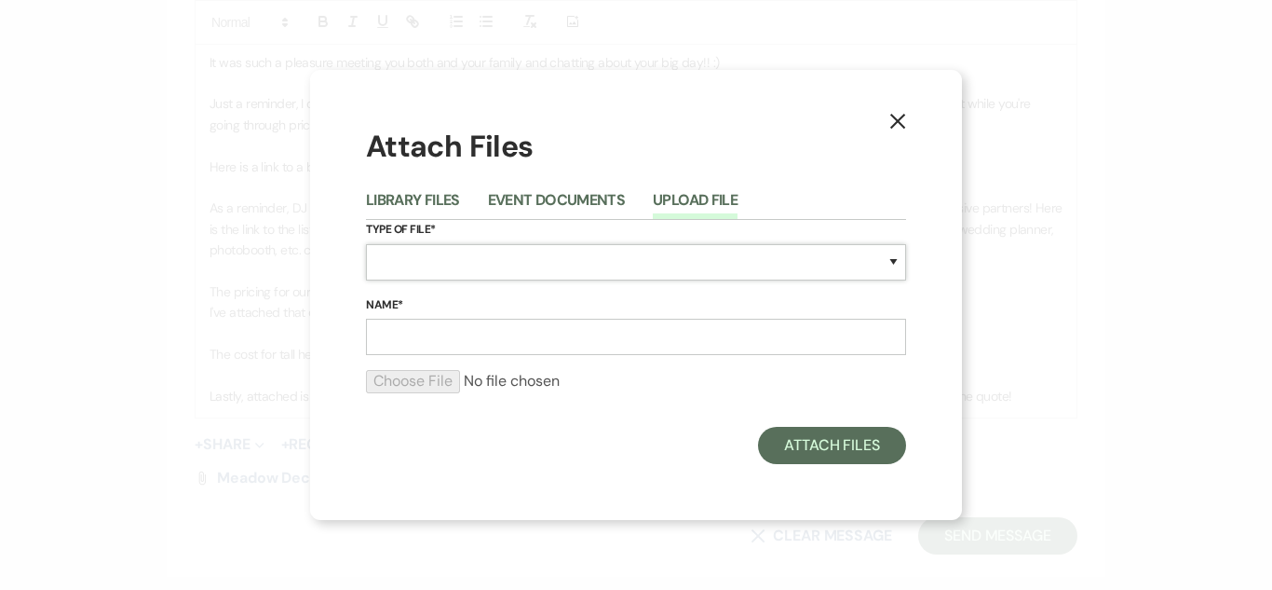
click at [510, 252] on select "Special Event Insurance Vendor Certificate of Insurance Contracts / Rental Agre…" at bounding box center [636, 262] width 540 height 36
select select "8"
click at [366, 244] on select "Special Event Insurance Vendor Certificate of Insurance Contracts / Rental Agre…" at bounding box center [636, 262] width 540 height 36
click at [438, 335] on input "Name*" at bounding box center [636, 337] width 540 height 36
type input "Meadow Wedding Quote w/ Rustic Italian"
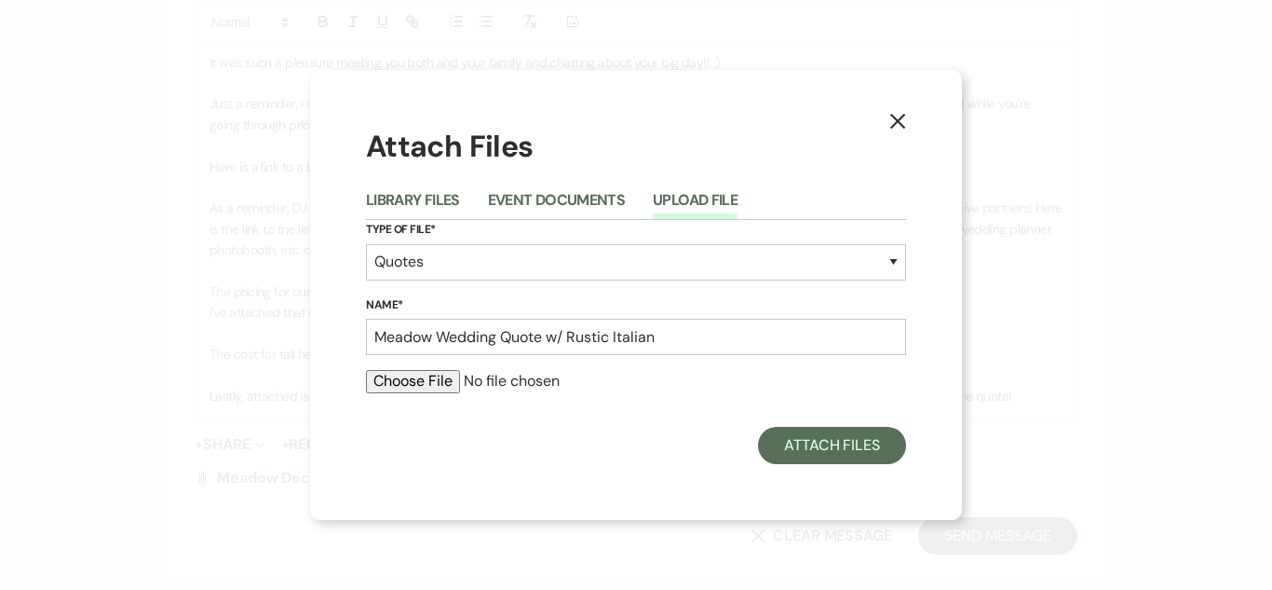
click at [401, 382] on input "file" at bounding box center [636, 381] width 540 height 22
type input "C:\fakepath\Meadow Wedding Quote- [PERSON_NAME].pdf"
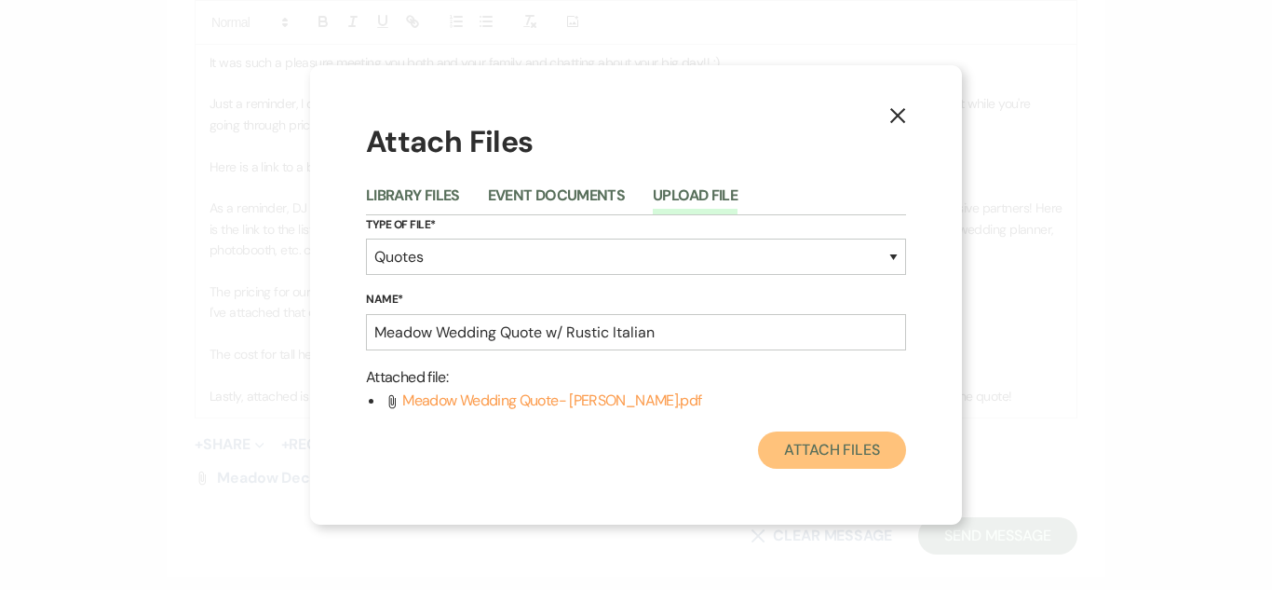
click at [831, 444] on button "Attach Files" at bounding box center [832, 449] width 148 height 37
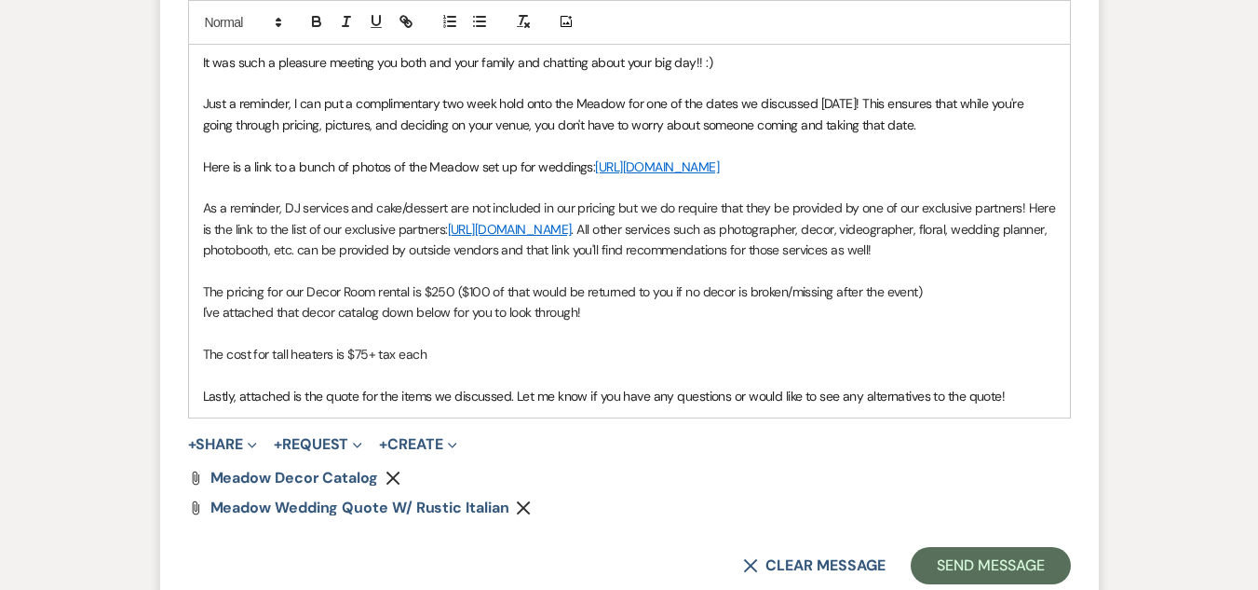
click at [287, 404] on span "Lastly, attached is the quote for the items we discussed. Let me know if you ha…" at bounding box center [604, 396] width 803 height 17
click at [363, 404] on span "Lastly, attached are the quote for the items we discussed. Let me know if you h…" at bounding box center [609, 396] width 812 height 17
click at [1015, 404] on span "Lastly, attached are the quotes for the items we discussed. Let me know if you …" at bounding box center [612, 396] width 819 height 17
click at [254, 448] on use "button" at bounding box center [252, 445] width 8 height 6
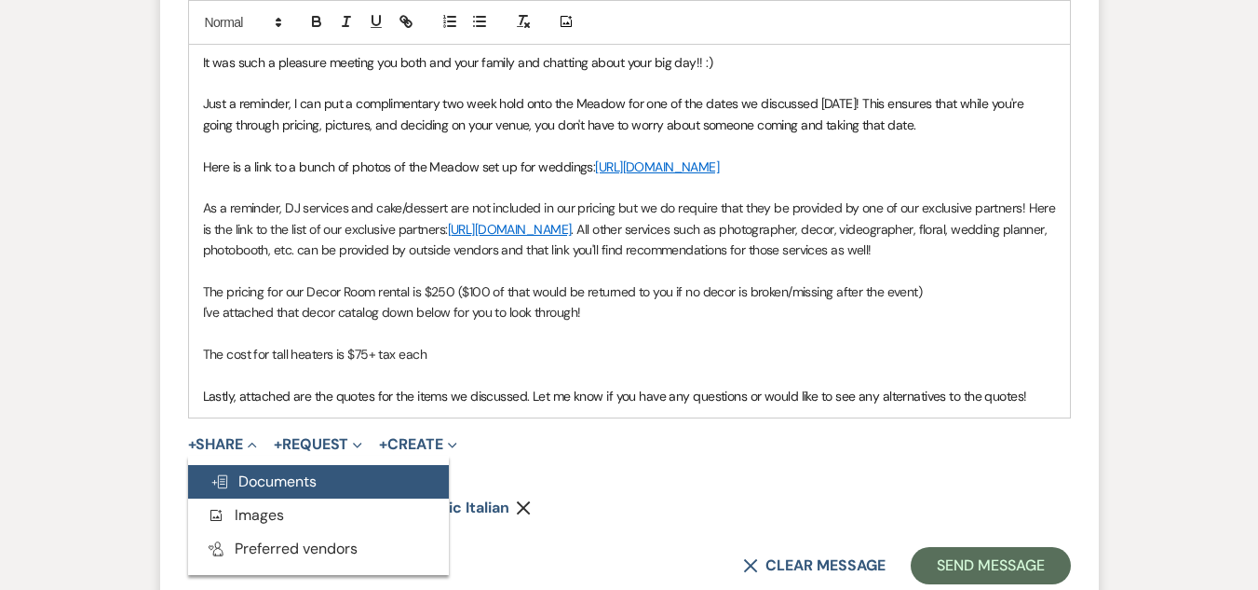
click at [260, 491] on span "Doc Upload Documents" at bounding box center [264, 481] width 106 height 20
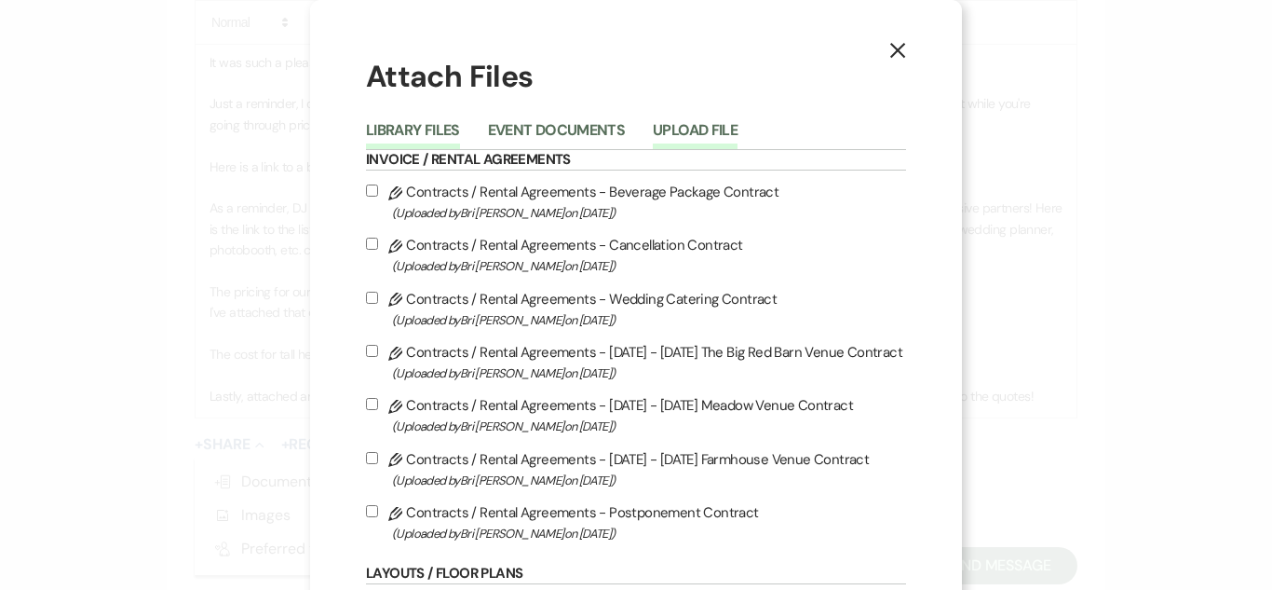
click at [692, 132] on button "Upload File" at bounding box center [695, 136] width 85 height 26
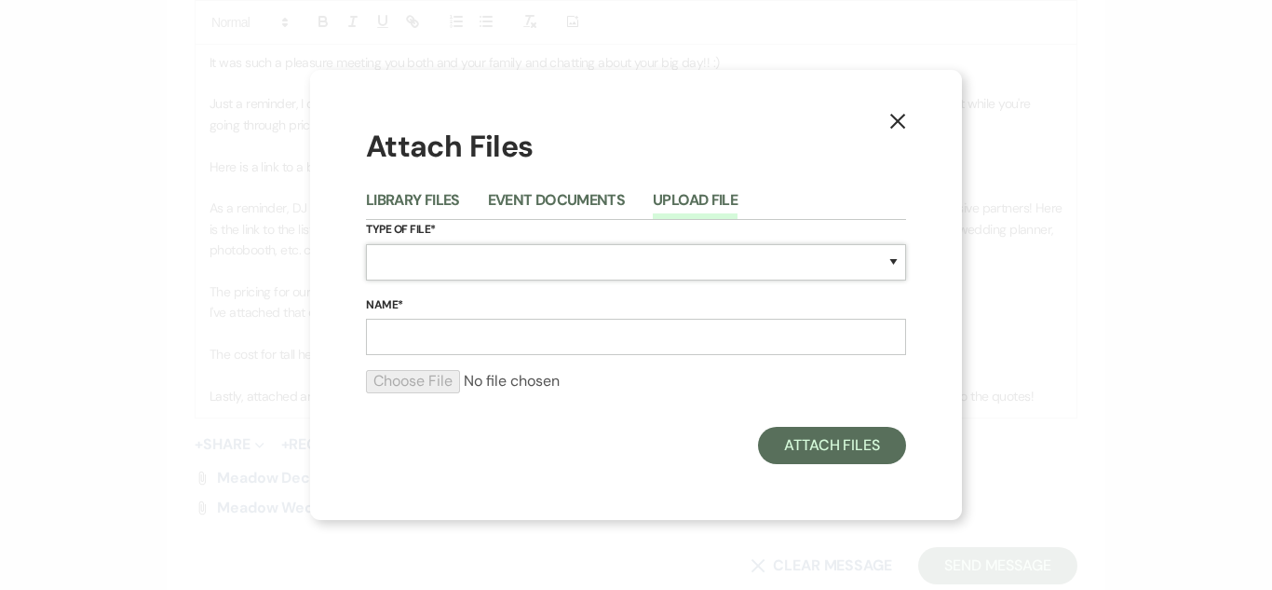
click at [472, 272] on select "Special Event Insurance Vendor Certificate of Insurance Contracts / Rental Agre…" at bounding box center [636, 262] width 540 height 36
select select "8"
click at [366, 244] on select "Special Event Insurance Vendor Certificate of Insurance Contracts / Rental Agre…" at bounding box center [636, 262] width 540 height 36
click at [412, 347] on input "Name*" at bounding box center [636, 337] width 540 height 36
type input "Meadow Wedding Quote w/ Prime Rib"
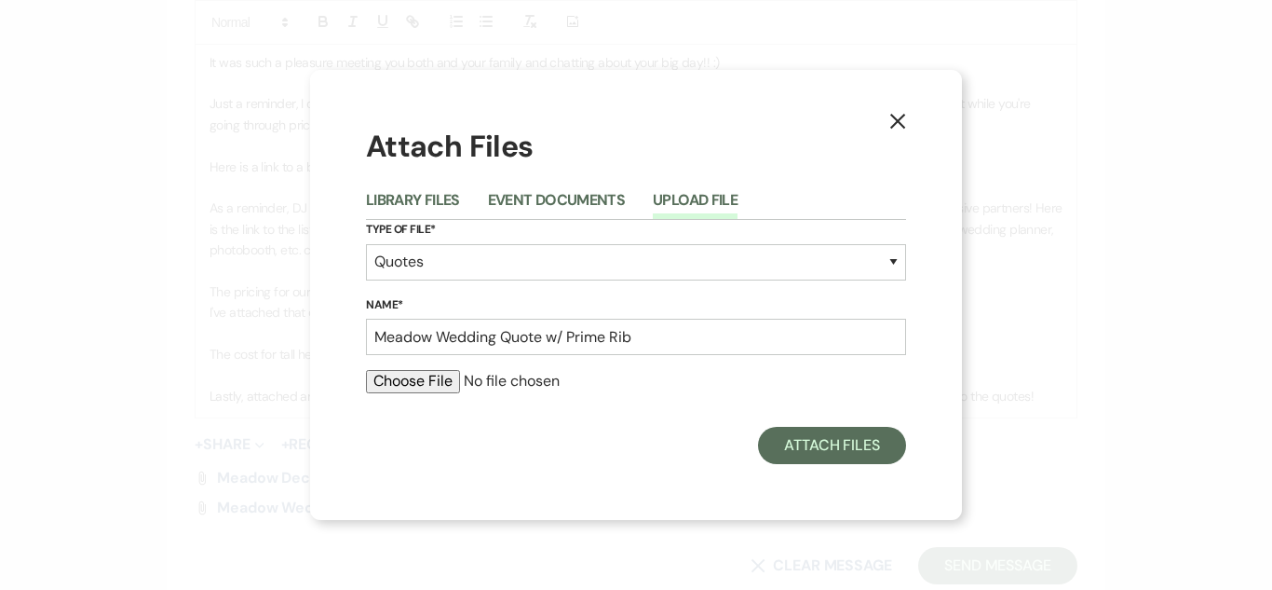
click at [415, 390] on input "file" at bounding box center [636, 381] width 540 height 22
type input "C:\fakepath\Meadow Wedding Quote 2- [PERSON_NAME].pdf"
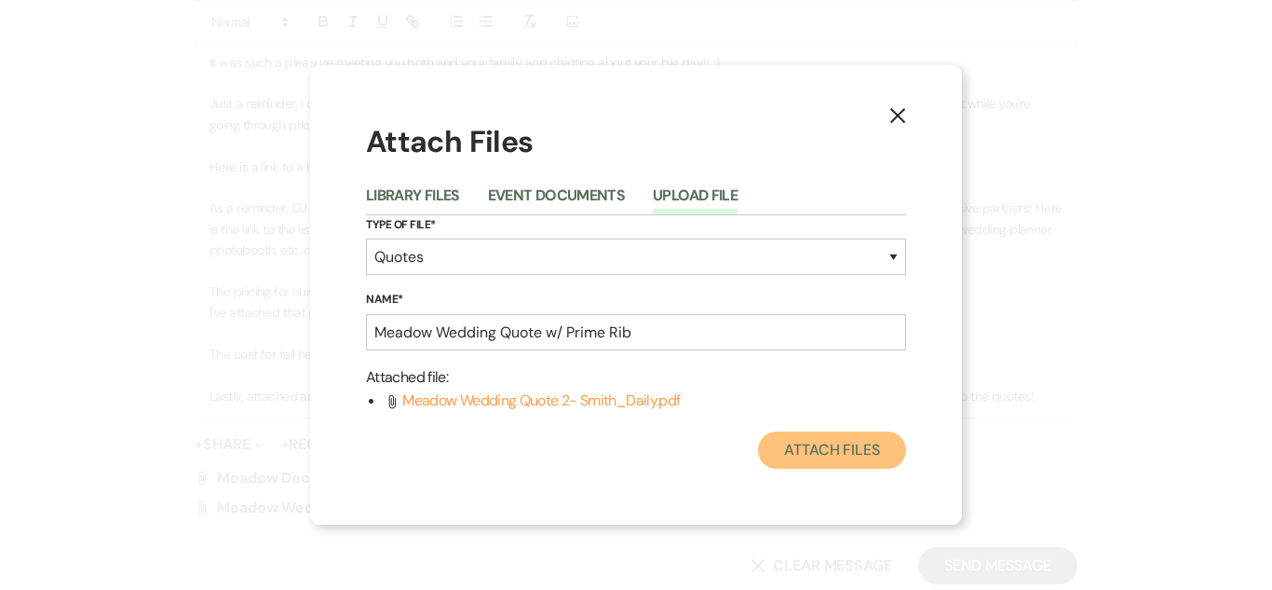
click at [827, 443] on button "Attach Files" at bounding box center [832, 449] width 148 height 37
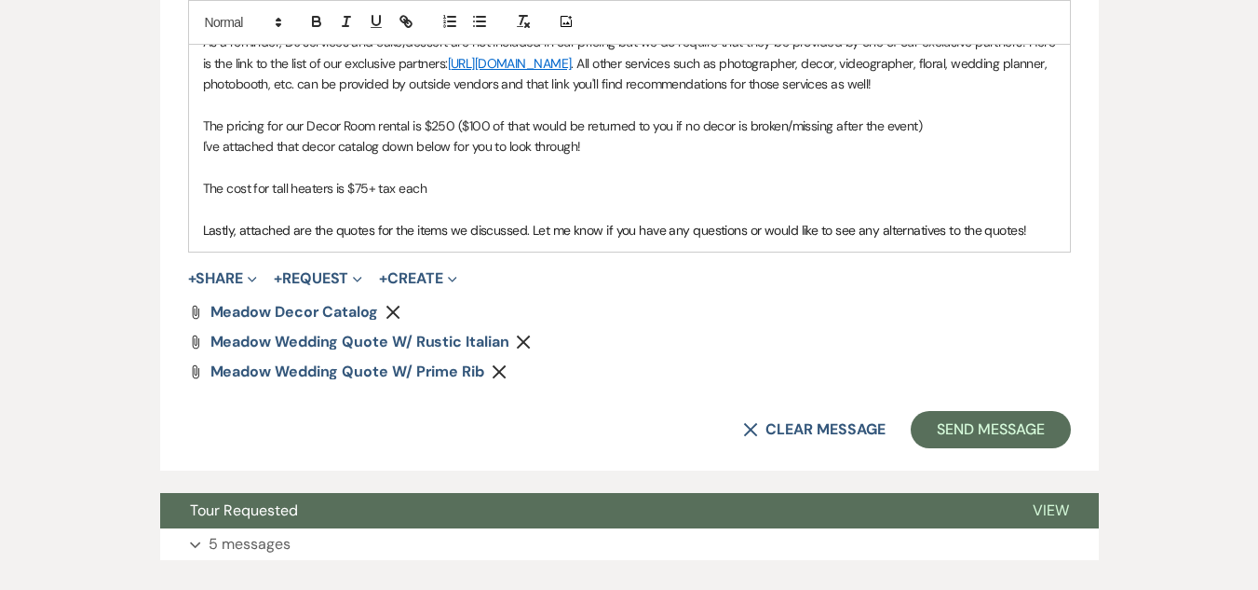
scroll to position [1375, 0]
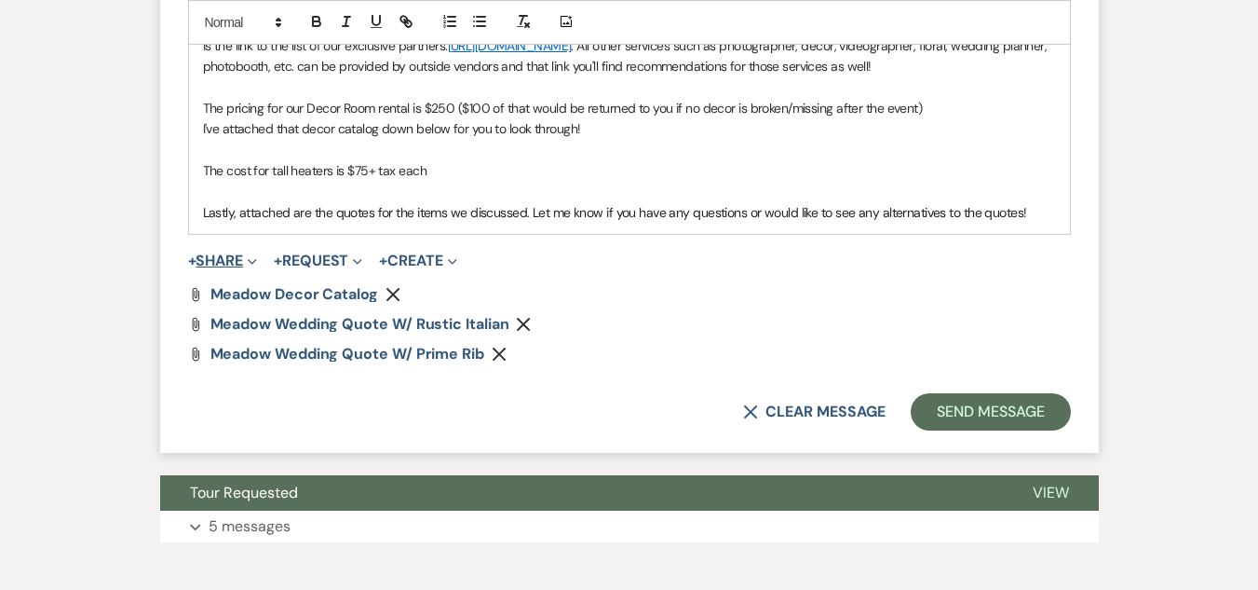
click at [253, 266] on icon "Expand" at bounding box center [252, 261] width 9 height 9
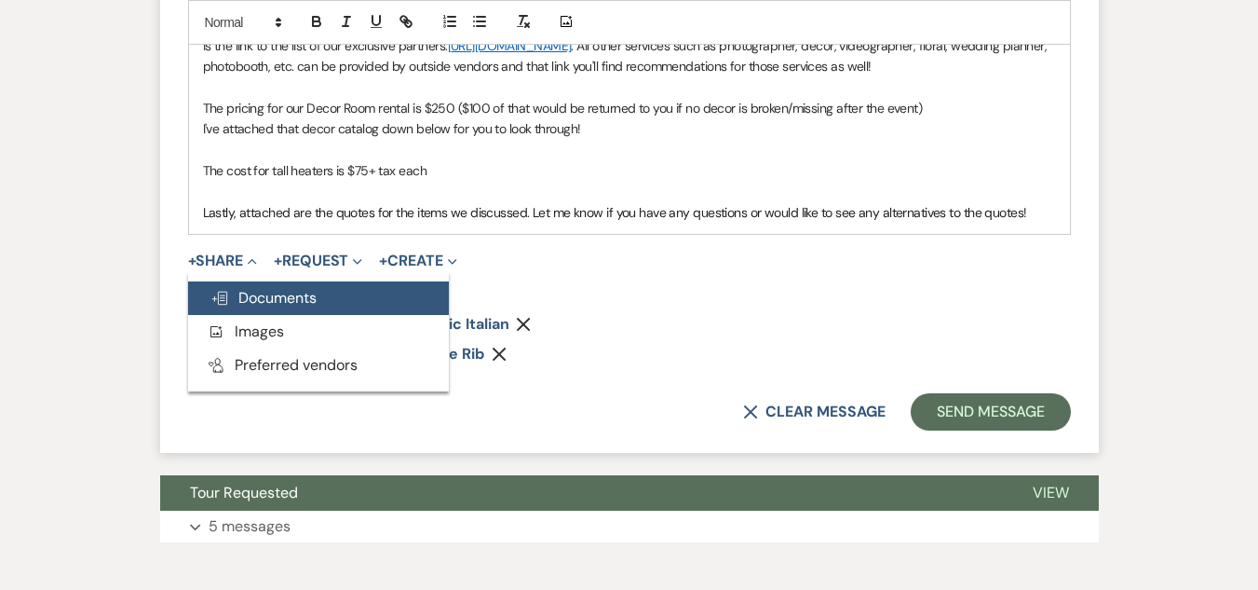
click at [268, 307] on span "Doc Upload Documents" at bounding box center [264, 298] width 106 height 20
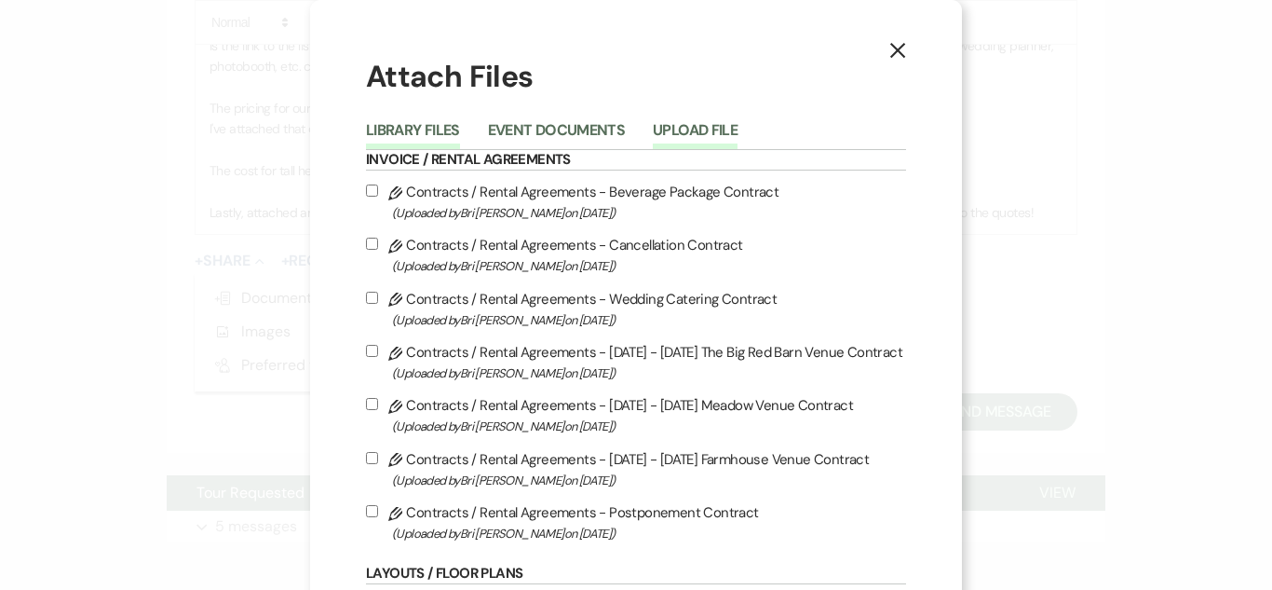
click at [703, 124] on button "Upload File" at bounding box center [695, 136] width 85 height 26
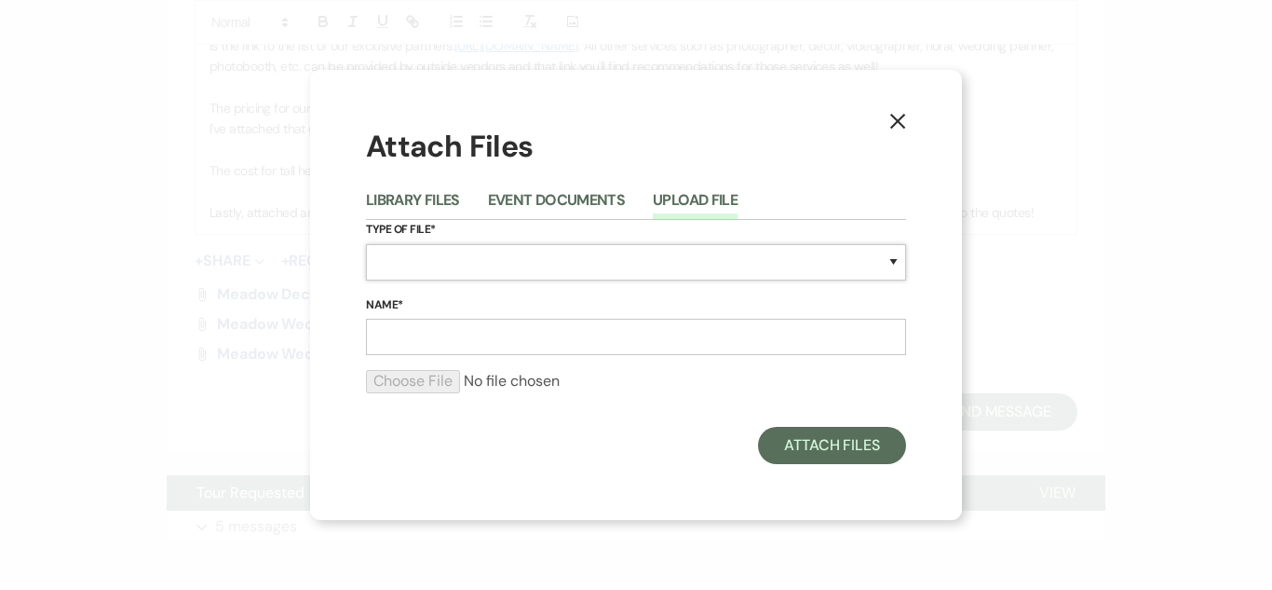
click at [510, 257] on select "Special Event Insurance Vendor Certificate of Insurance Contracts / Rental Agre…" at bounding box center [636, 262] width 540 height 36
select select "8"
click at [366, 244] on select "Special Event Insurance Vendor Certificate of Insurance Contracts / Rental Agre…" at bounding box center [636, 262] width 540 height 36
click at [424, 339] on input "Name*" at bounding box center [636, 337] width 540 height 36
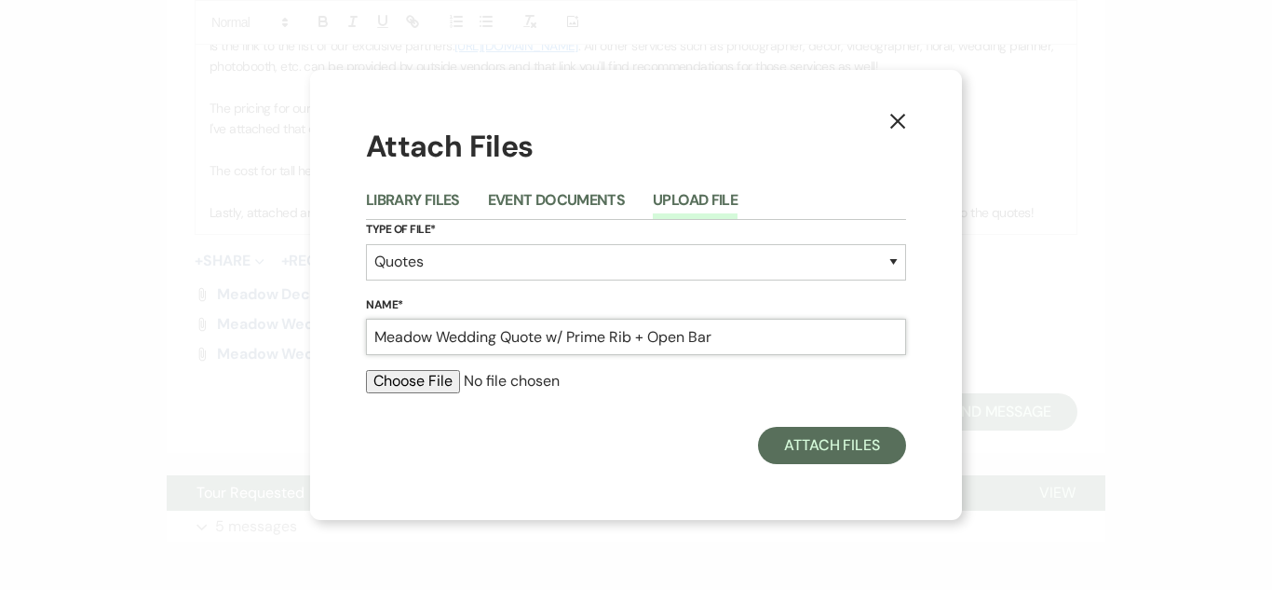
type input "Meadow Wedding Quote w/ Prime Rib + Open Bar"
click at [431, 388] on input "file" at bounding box center [636, 381] width 540 height 22
type input "C:\fakepath\Meadow Wedding Quote 3- Smith_Daily.pdf"
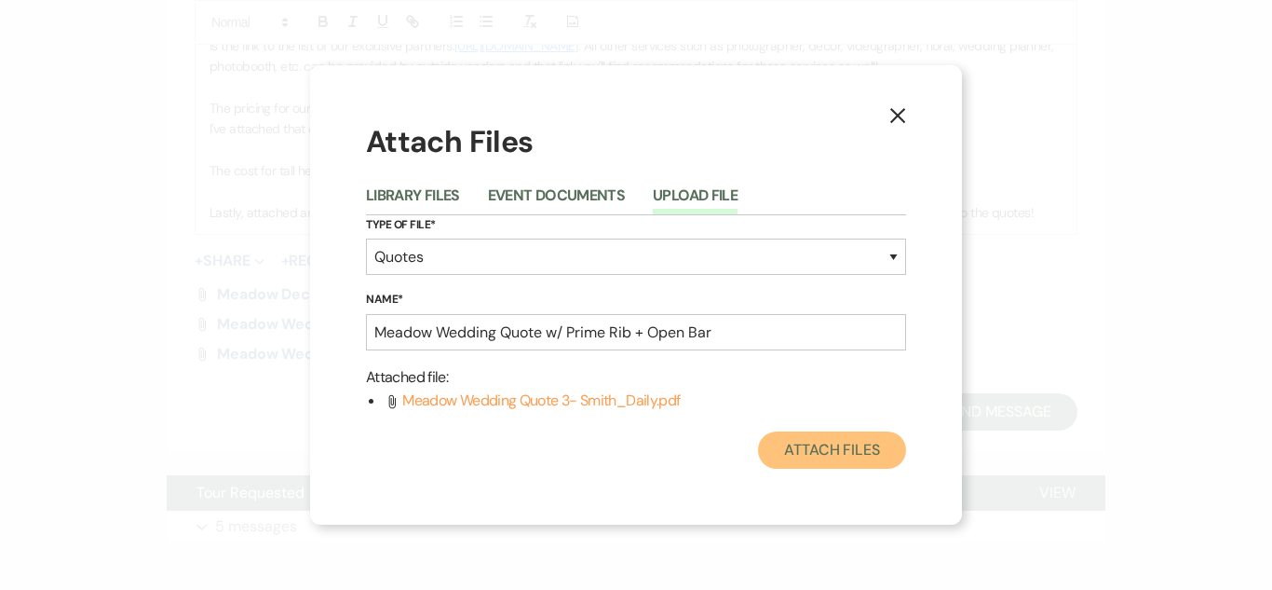
click at [833, 456] on button "Attach Files" at bounding box center [832, 449] width 148 height 37
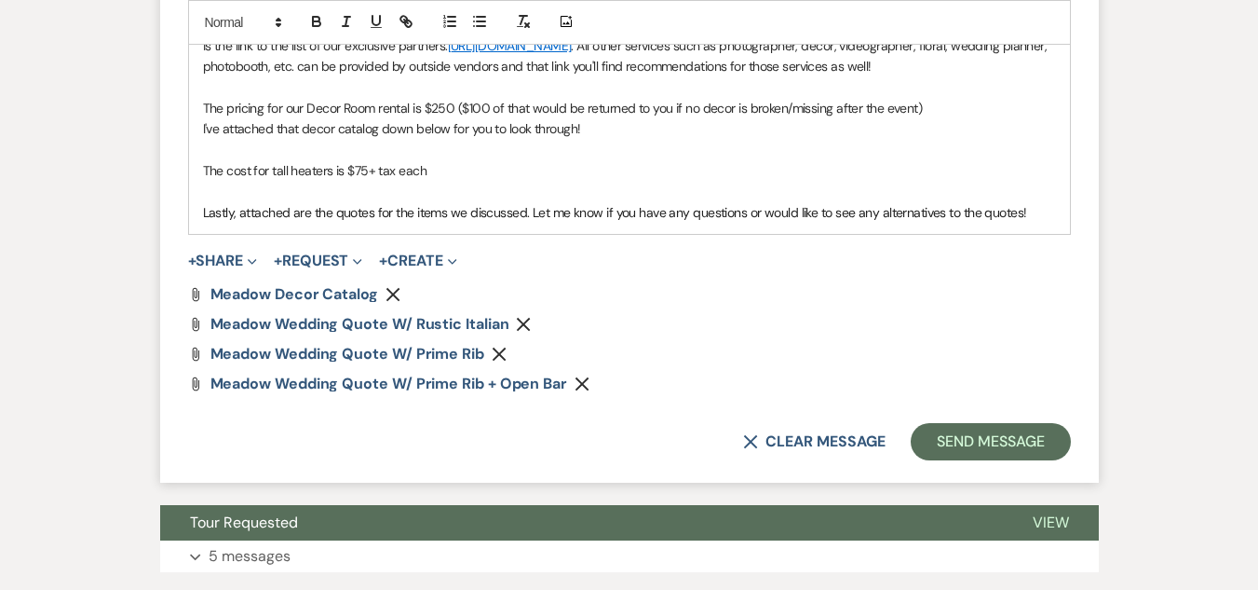
click at [1029, 223] on p "Lastly, attached are the quotes for the items we discussed. Let me know if you …" at bounding box center [629, 212] width 853 height 20
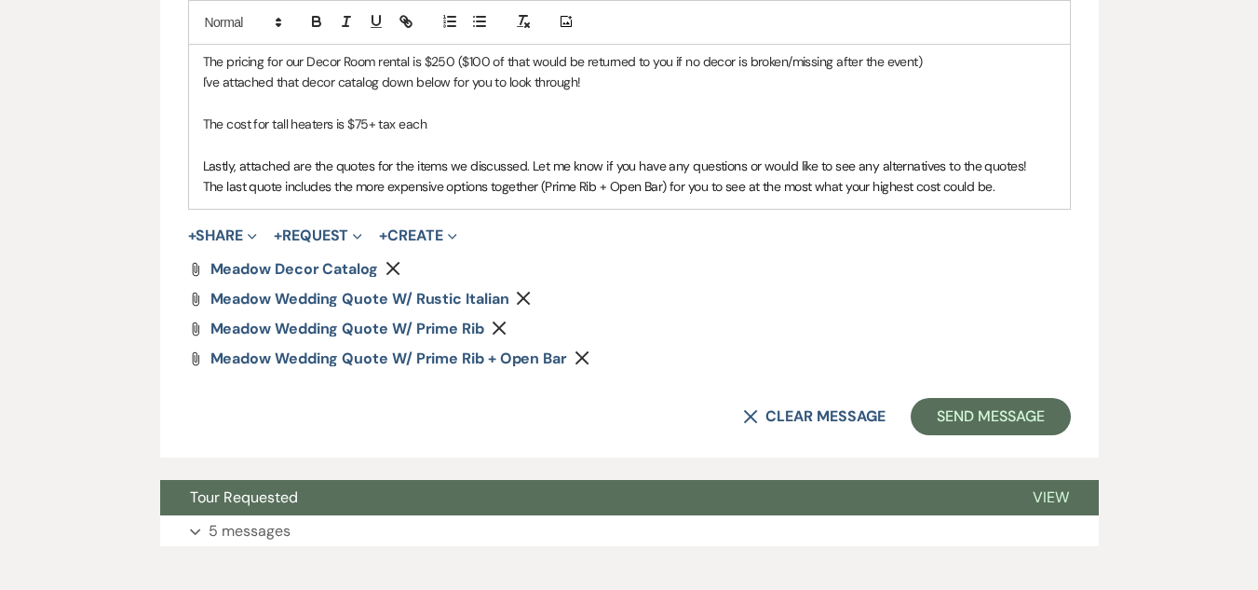
scroll to position [1419, 0]
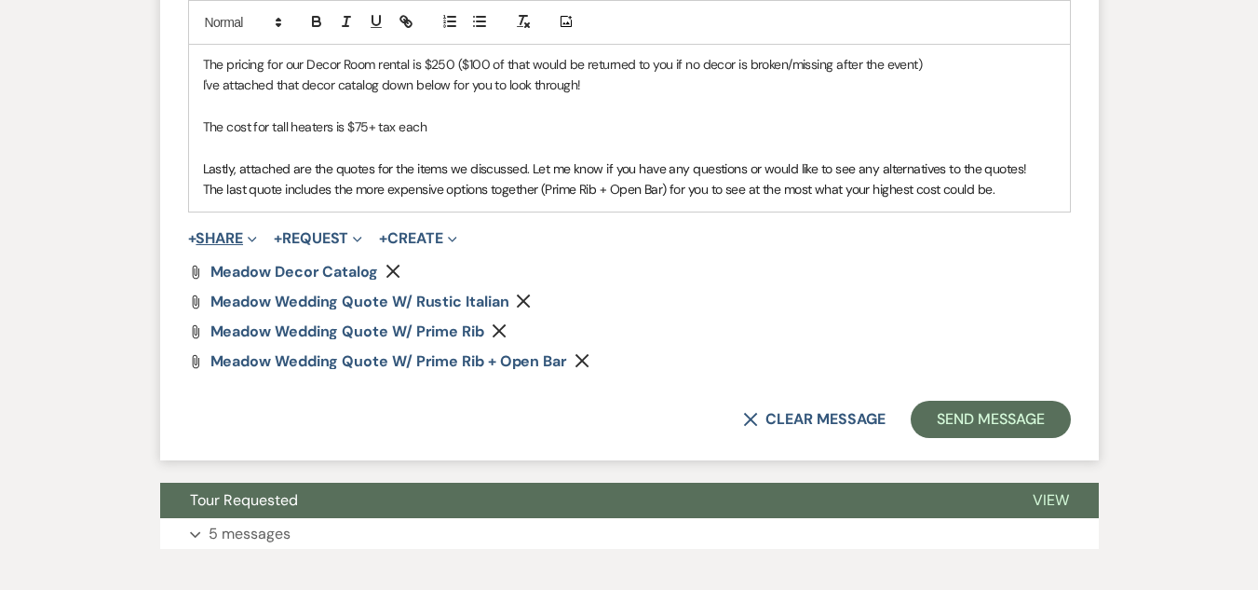
click at [241, 246] on button "+ Share Expand" at bounding box center [223, 238] width 70 height 15
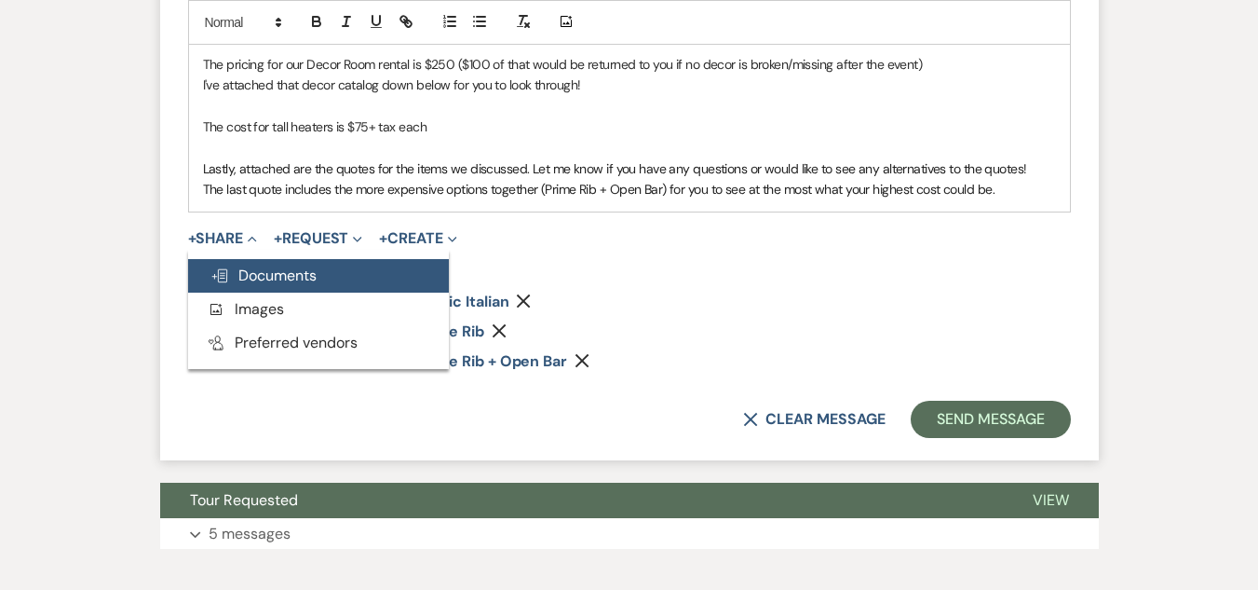
click at [254, 285] on span "Doc Upload Documents" at bounding box center [264, 275] width 106 height 20
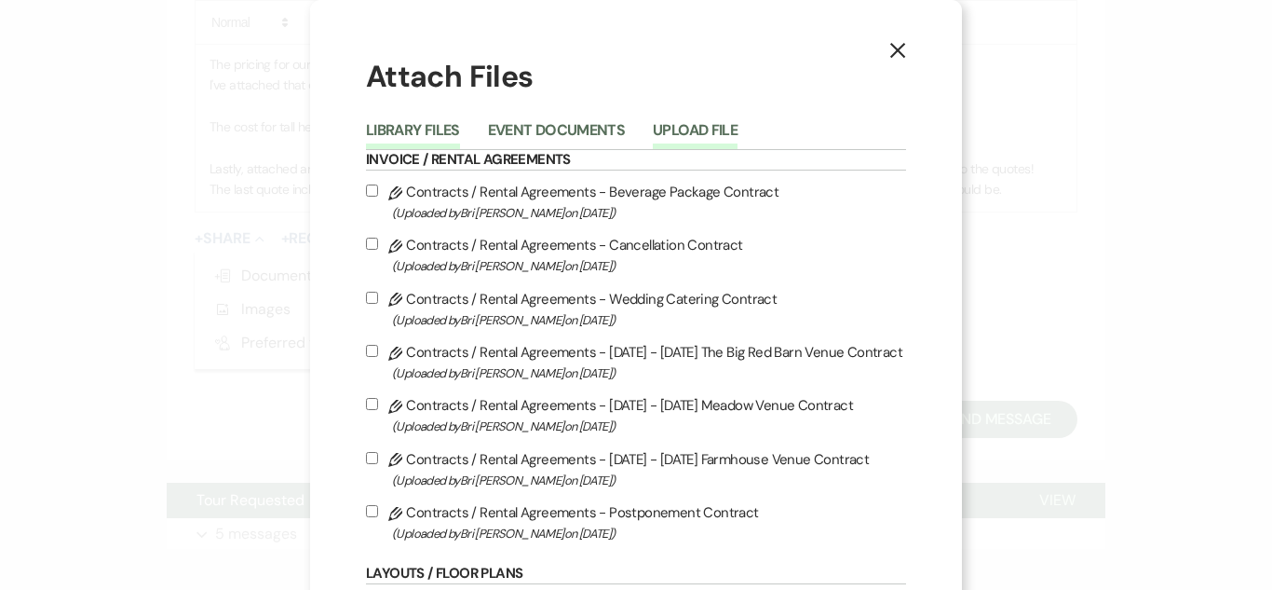
click at [681, 130] on button "Upload File" at bounding box center [695, 136] width 85 height 26
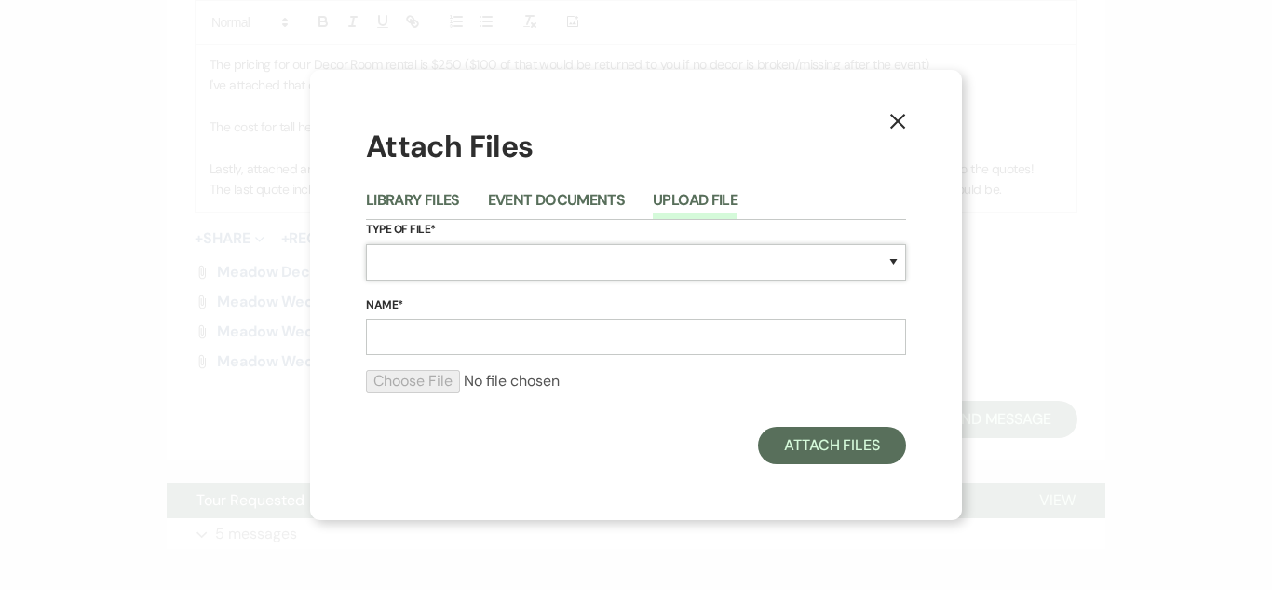
click at [459, 267] on select "Special Event Insurance Vendor Certificate of Insurance Contracts / Rental Agre…" at bounding box center [636, 262] width 540 height 36
select select "10"
click at [366, 244] on select "Special Event Insurance Vendor Certificate of Insurance Contracts / Rental Agre…" at bounding box center [636, 262] width 540 height 36
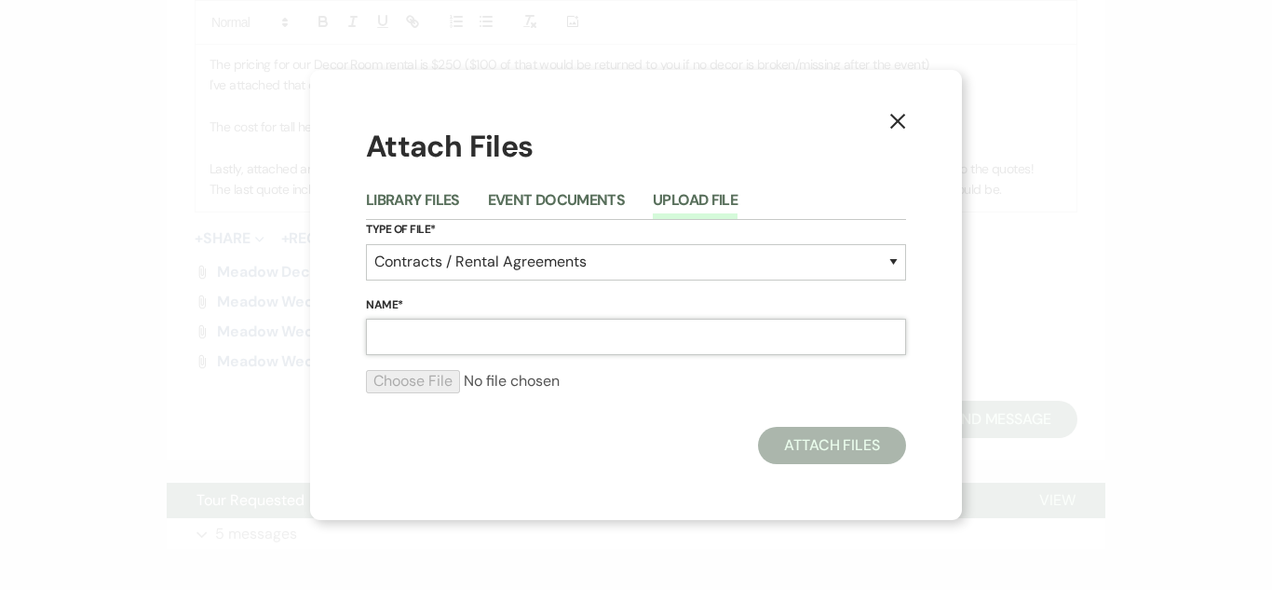
click at [476, 340] on input "Name*" at bounding box center [636, 337] width 540 height 36
type input "M"
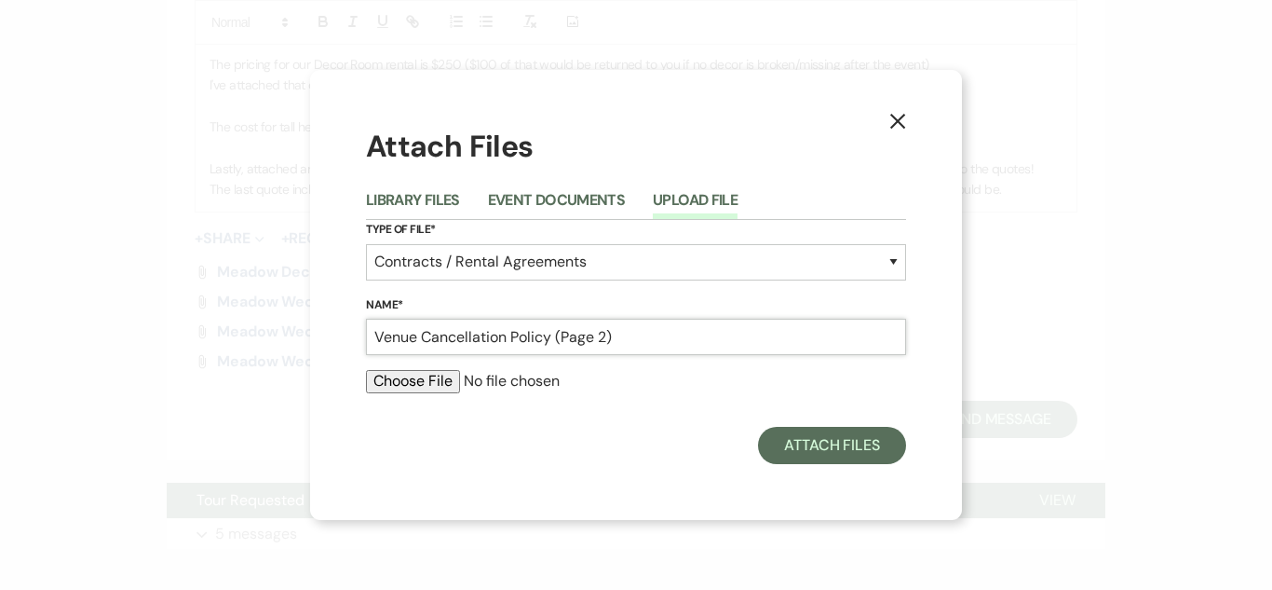
type input "Venue Cancellation Policy (Page 2)"
click at [442, 378] on input "file" at bounding box center [636, 381] width 540 height 22
type input "C:\fakepath\[DATE] - [DATE] MEADOW VENUE CONTRACT - ORIGINAL.pdf"
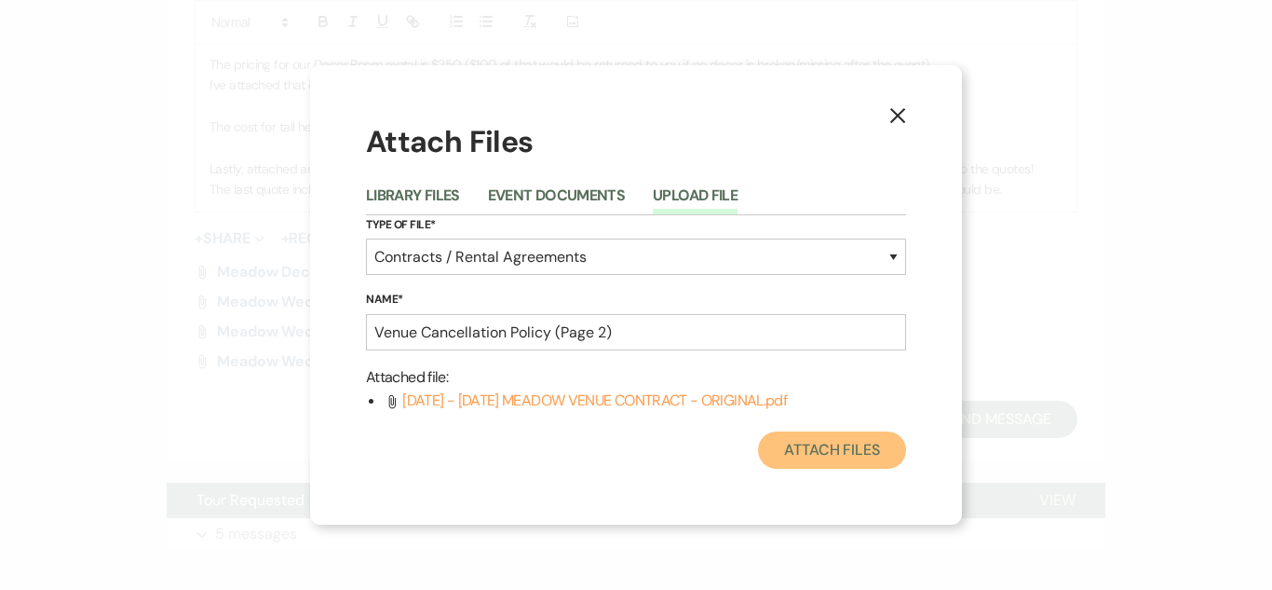
click at [838, 449] on button "Attach Files" at bounding box center [832, 449] width 148 height 37
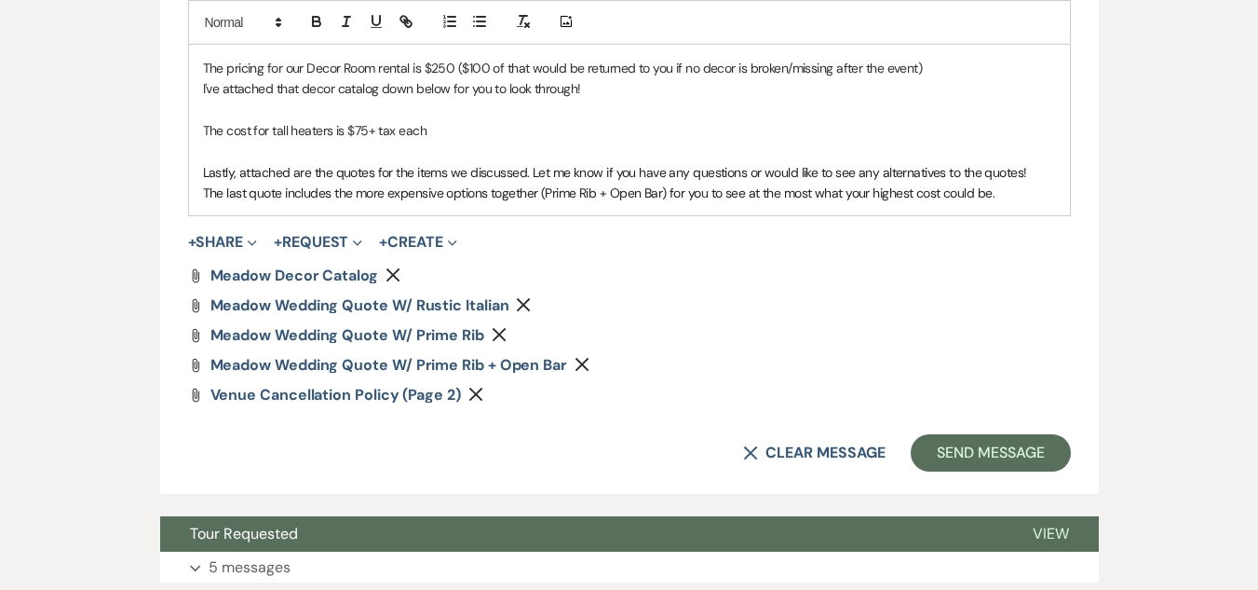
scroll to position [1421, 0]
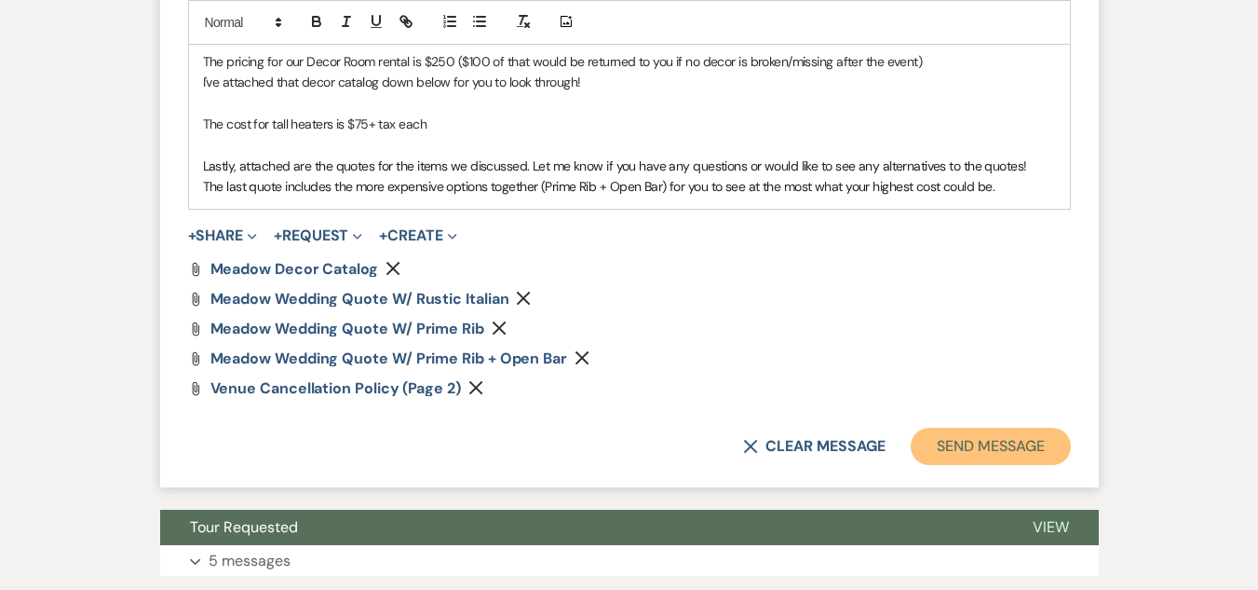
click at [1043, 465] on button "Send Message" at bounding box center [990, 446] width 159 height 37
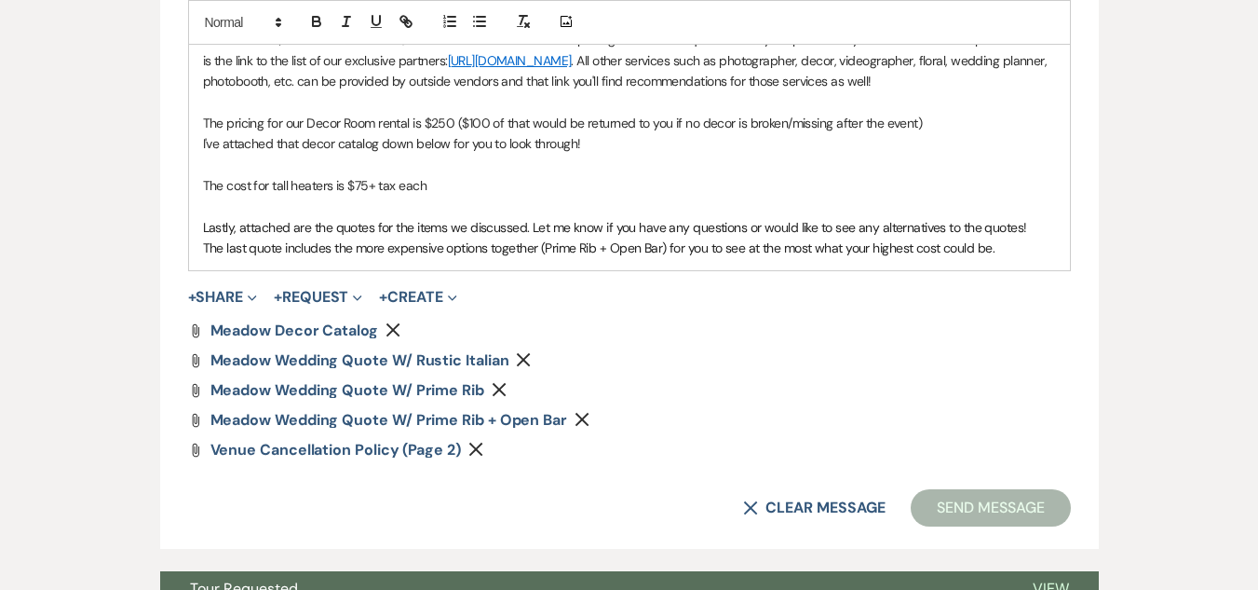
scroll to position [1370, 0]
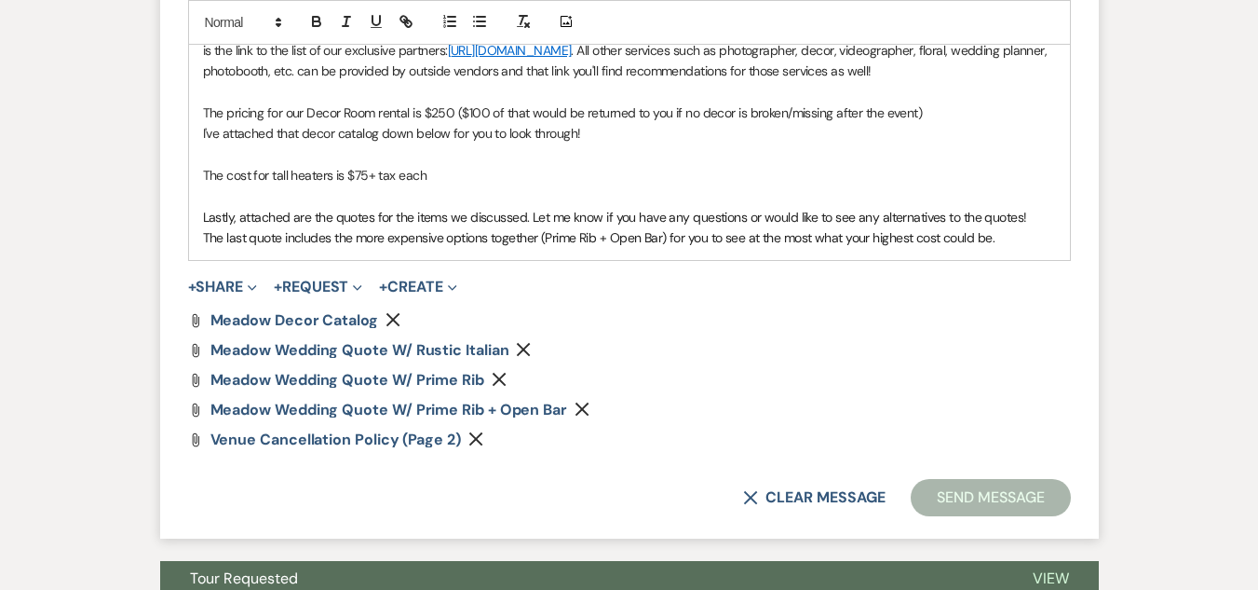
click at [1014, 516] on button "Send Message" at bounding box center [990, 497] width 159 height 37
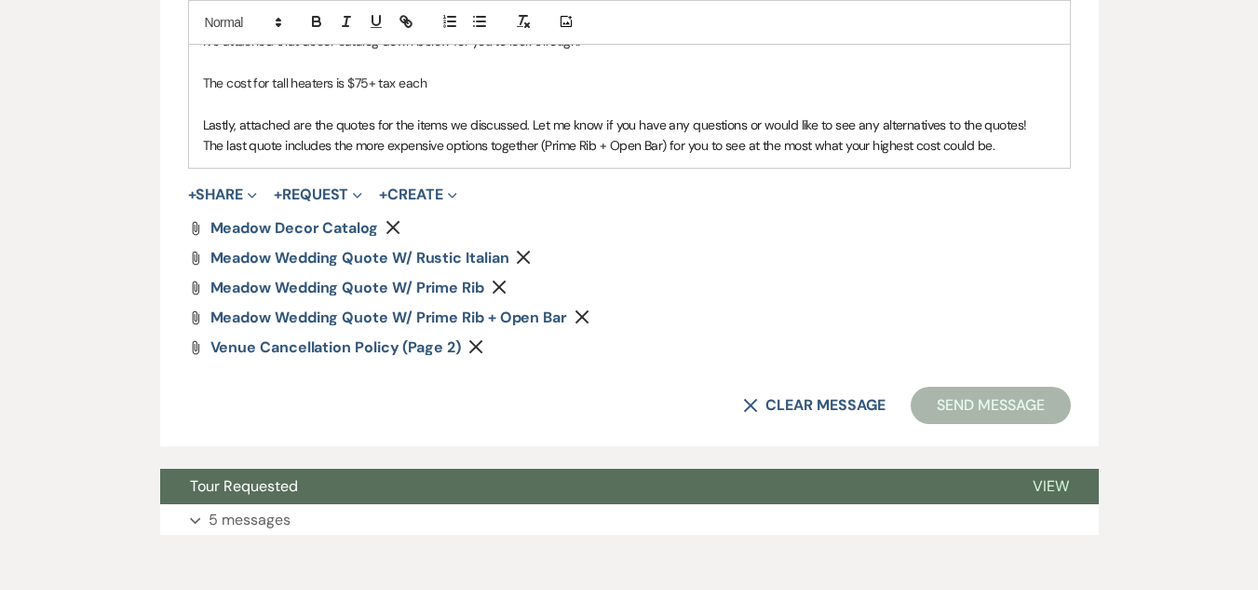
scroll to position [1459, 0]
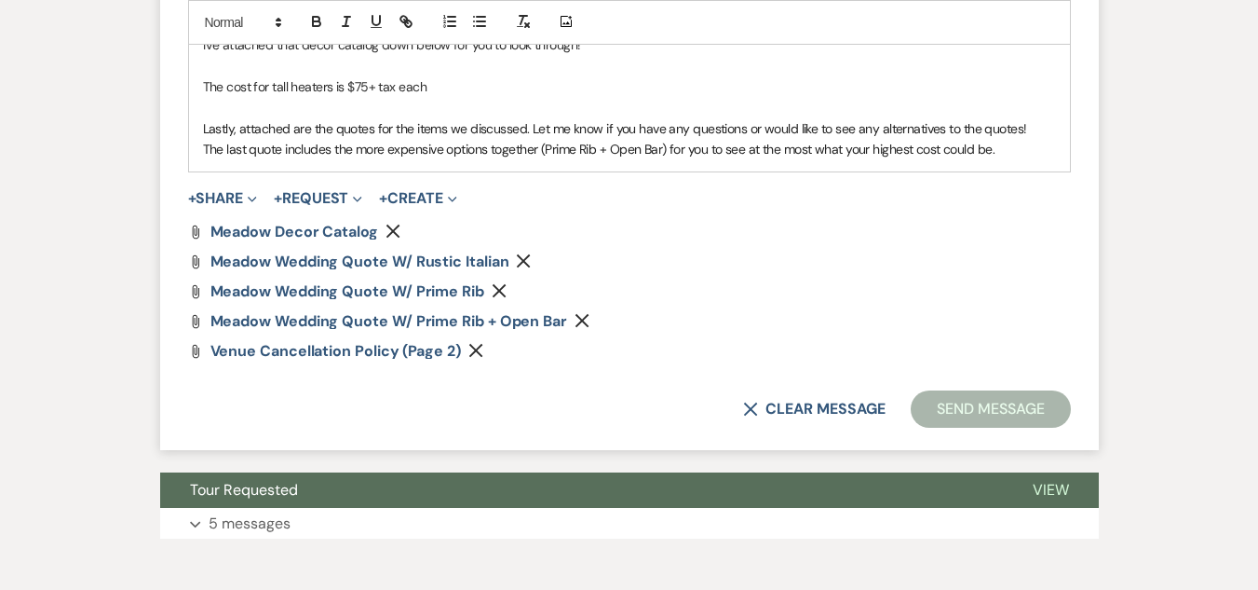
click at [688, 139] on p "Lastly, attached are the quotes for the items we discussed. Let me know if you …" at bounding box center [629, 128] width 853 height 20
click at [993, 428] on button "Send Message" at bounding box center [990, 408] width 159 height 37
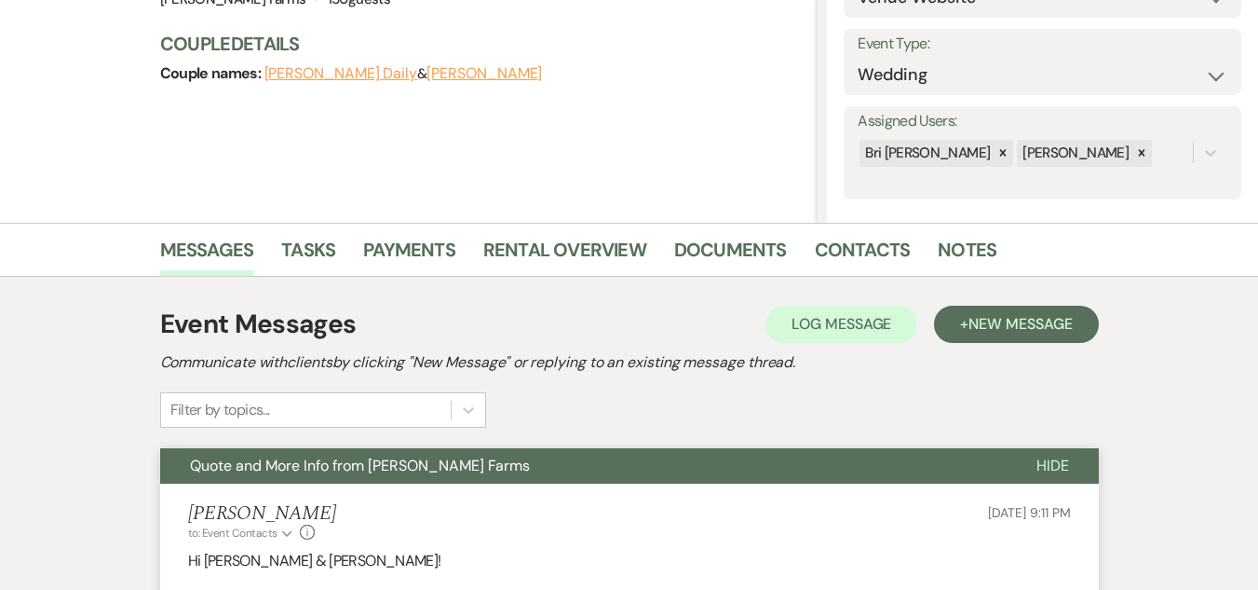
scroll to position [144, 0]
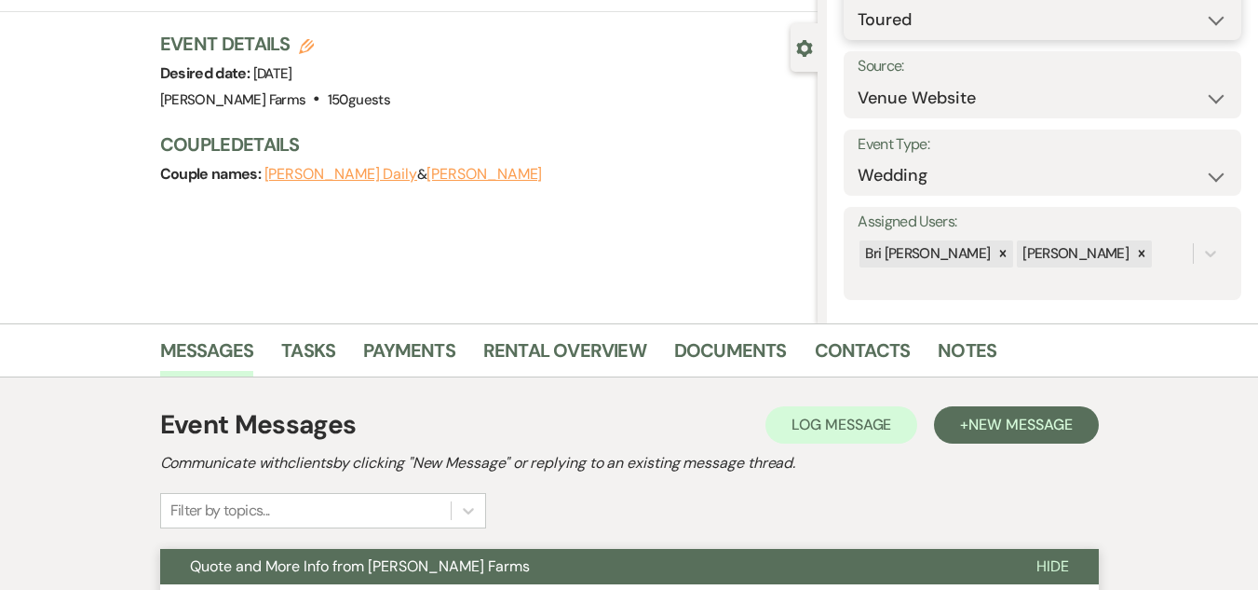
click at [950, 15] on select "Inquiry Follow Up Tour Requested Tour Confirmed Toured Proposal Sent Booked Lost" at bounding box center [1043, 20] width 370 height 36
select select "6"
click at [858, 2] on select "Inquiry Follow Up Tour Requested Tour Confirmed Toured Proposal Sent Booked Lost" at bounding box center [1043, 20] width 370 height 36
click at [1198, 7] on button "Save" at bounding box center [1200, 6] width 83 height 37
